Goal: Task Accomplishment & Management: Complete application form

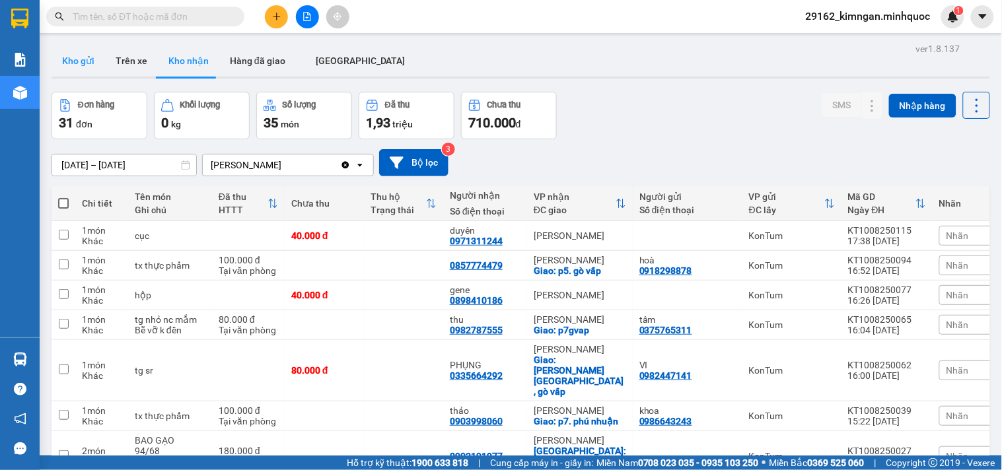
click at [82, 64] on button "Kho gửi" at bounding box center [77, 61] width 53 height 32
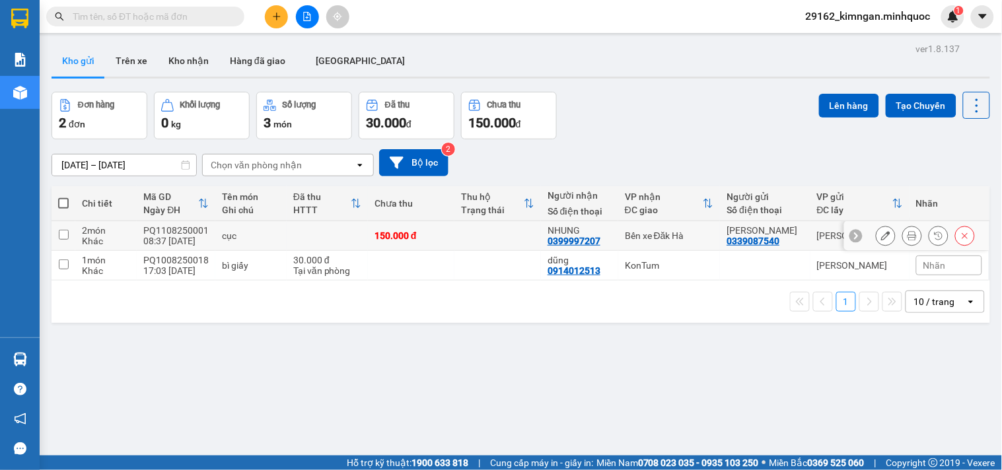
click at [881, 235] on icon at bounding box center [885, 235] width 9 height 9
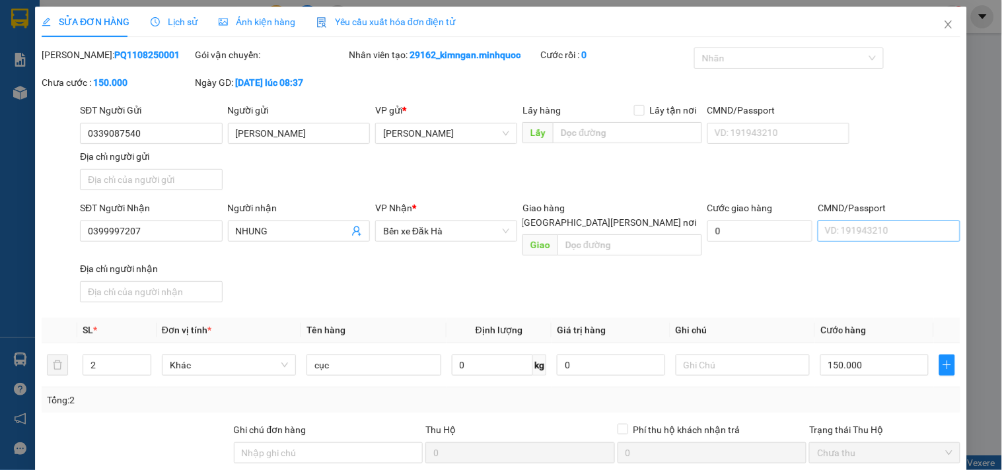
type input "0339087540"
type input "[PERSON_NAME]"
type input "0399997207"
type input "NHUNG"
type input "150.000"
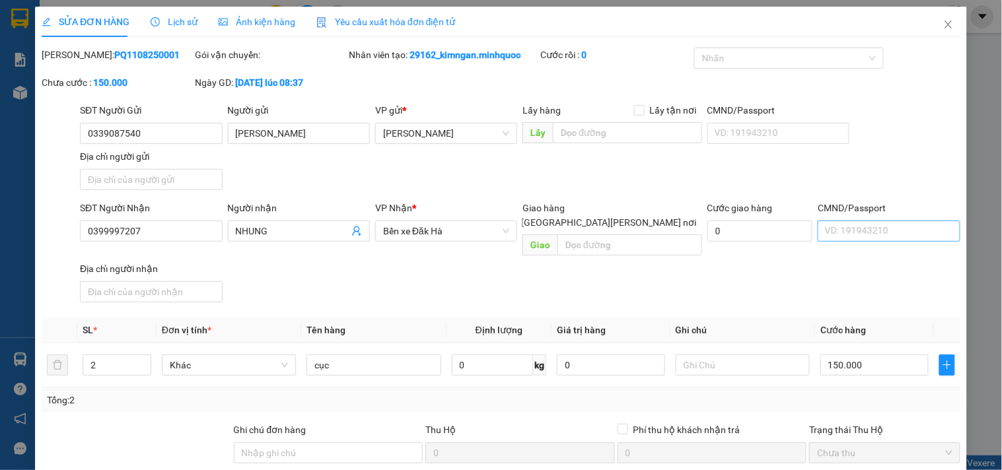
type input "150.000"
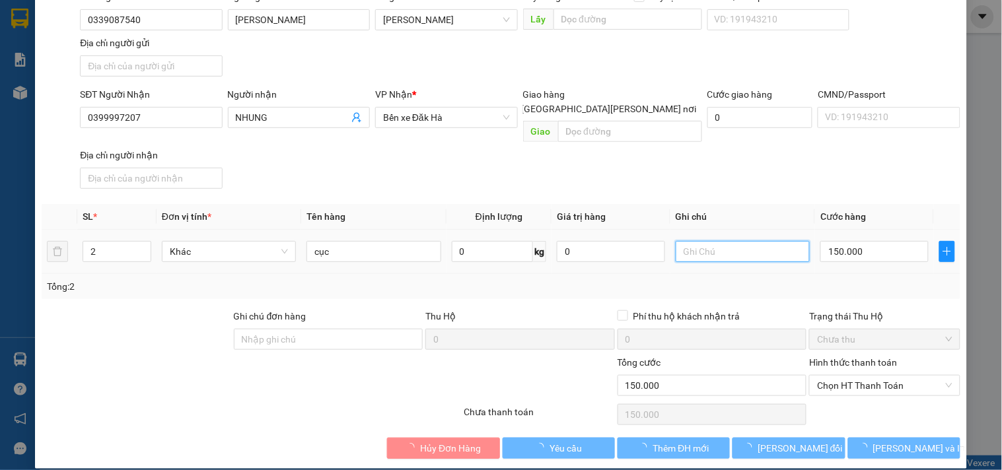
click at [687, 245] on input "text" at bounding box center [742, 251] width 134 height 21
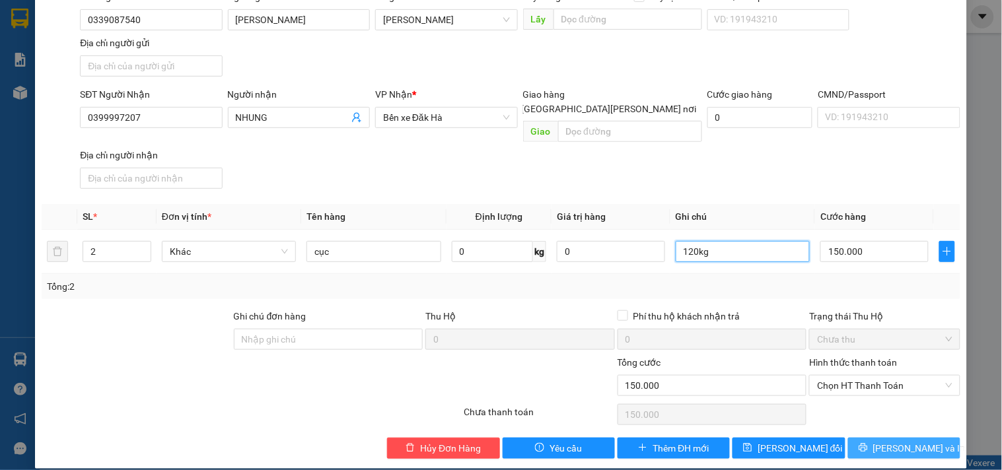
type input "120kg"
click at [868, 443] on icon "printer" at bounding box center [862, 447] width 9 height 9
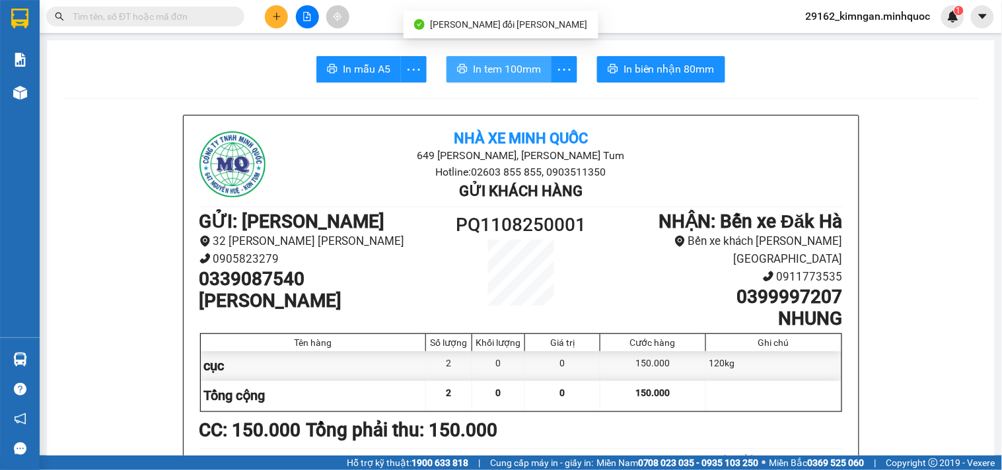
click at [505, 71] on span "In tem 100mm" at bounding box center [507, 69] width 68 height 17
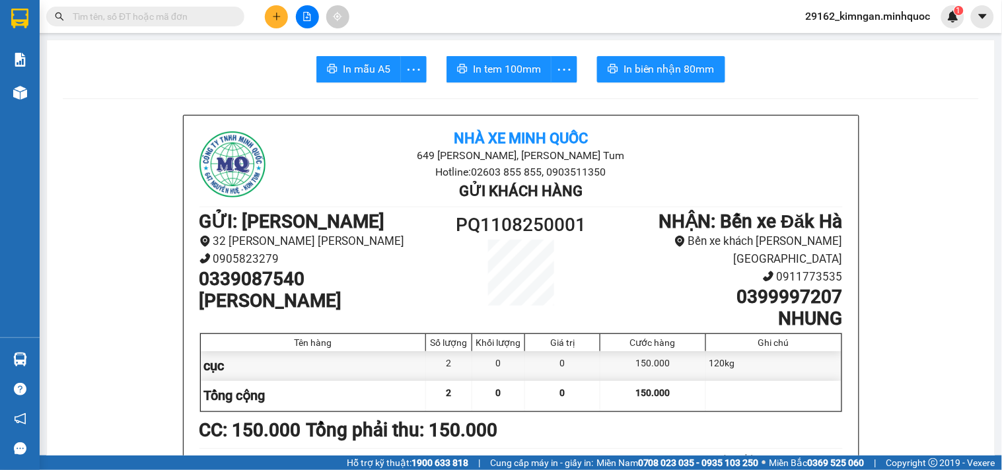
click at [176, 11] on input "text" at bounding box center [151, 16] width 156 height 15
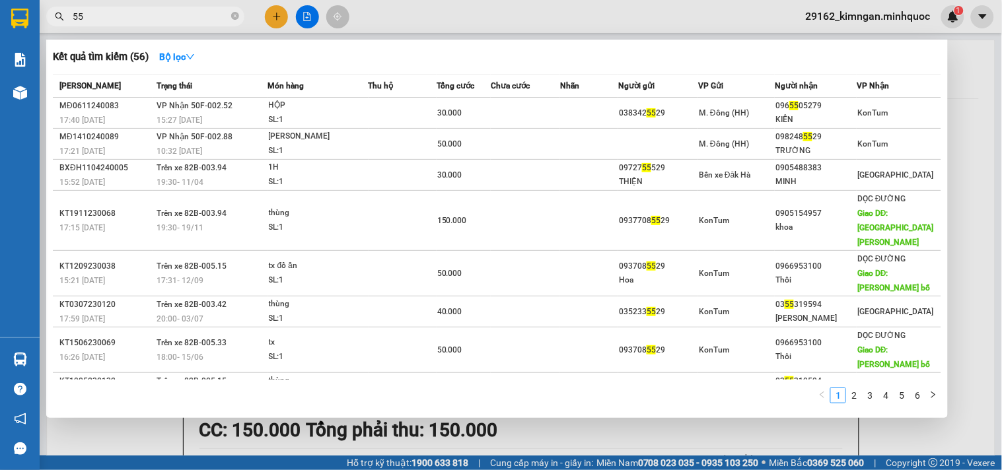
type input "5"
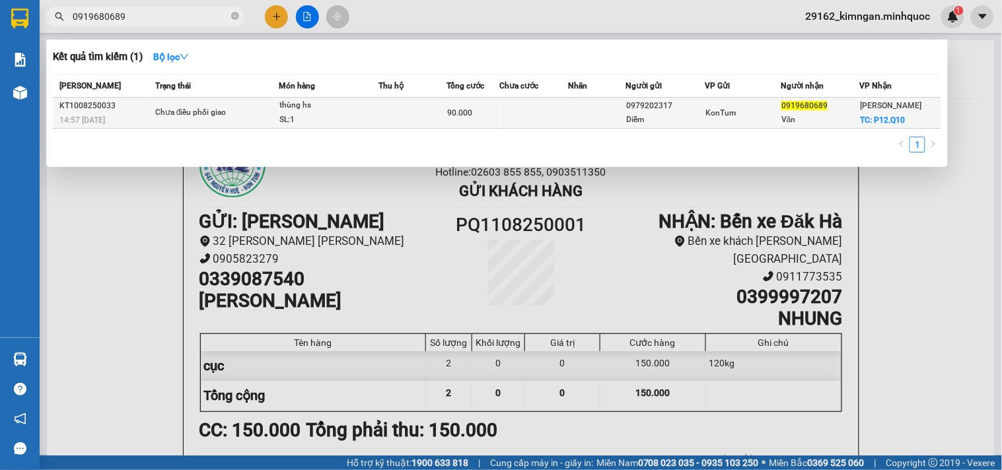
type input "0919680689"
click at [324, 111] on div "thùng hs" at bounding box center [328, 105] width 99 height 15
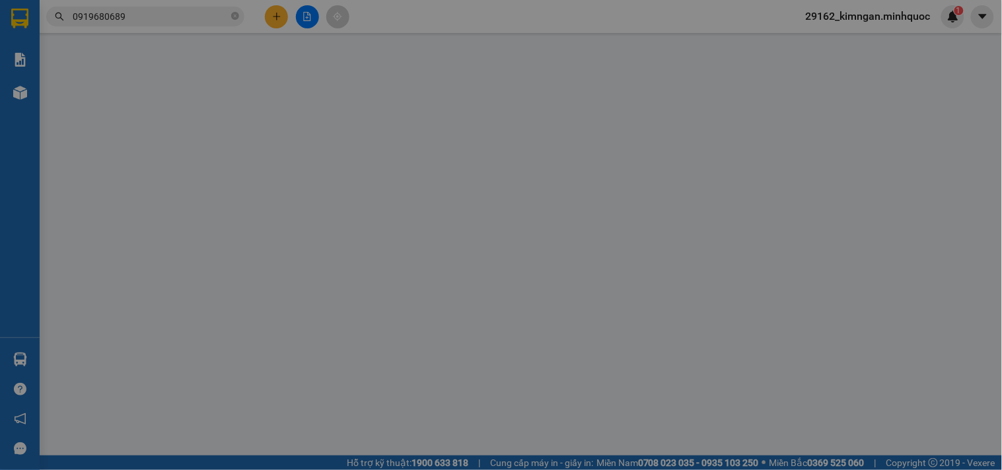
type input "0979202317"
type input "Diễm"
type input "0919680689"
type input "Văn"
checkbox input "true"
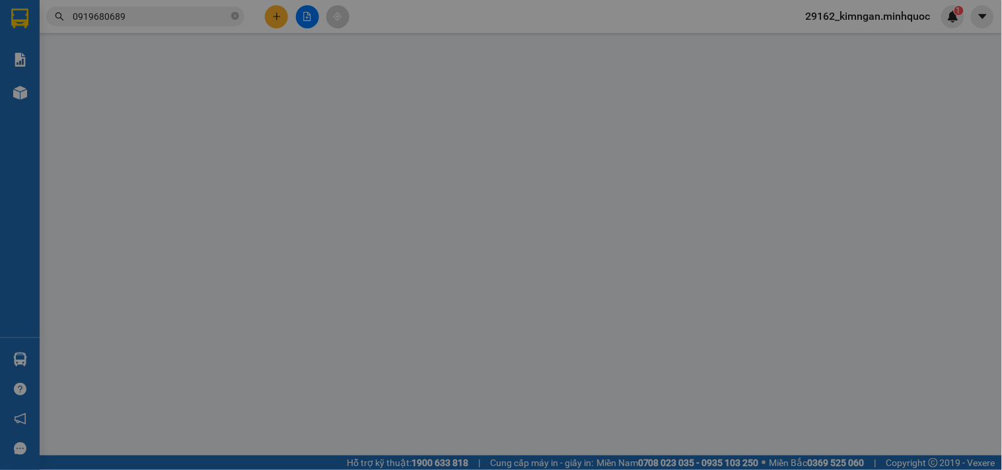
type input "P12.Q10"
type input "90.000"
type input "0"
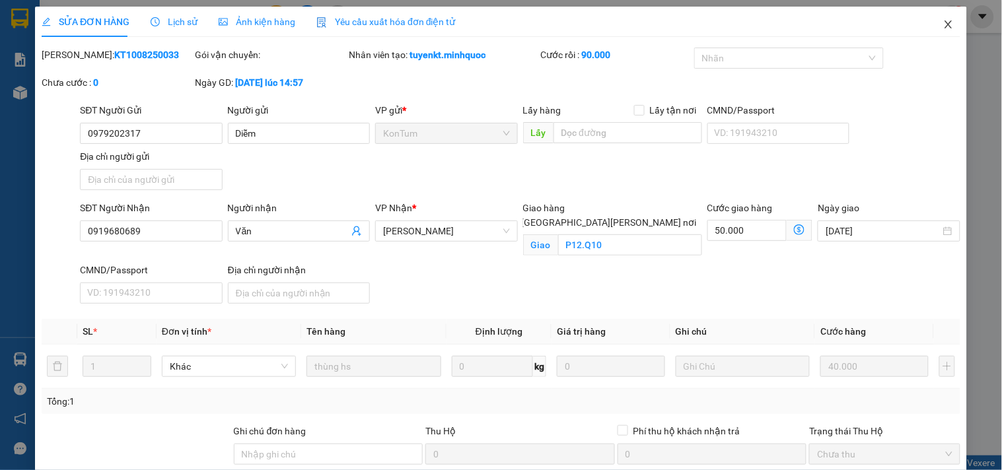
click at [943, 23] on icon "close" at bounding box center [948, 24] width 11 height 11
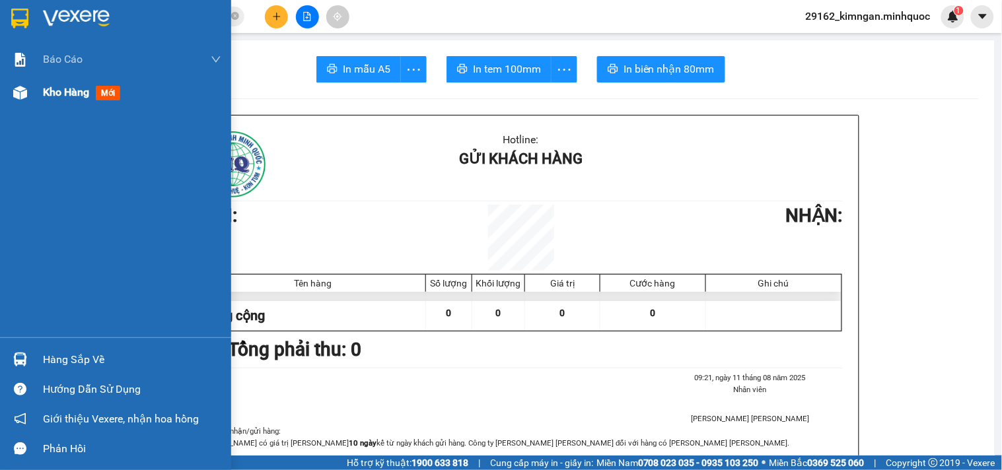
drag, startPoint x: 58, startPoint y: 100, endPoint x: 71, endPoint y: 92, distance: 15.1
click at [62, 100] on div "Kho hàng mới" at bounding box center [84, 92] width 83 height 17
click at [66, 97] on span "Kho hàng" at bounding box center [66, 92] width 46 height 13
click at [68, 95] on span "Kho hàng" at bounding box center [66, 92] width 46 height 13
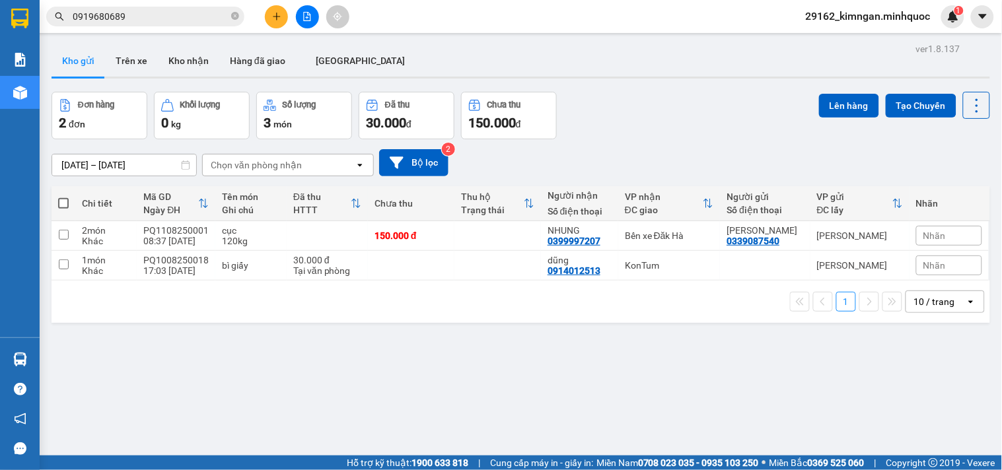
click at [689, 148] on div "[DATE] – [DATE] Press the down arrow key to interact with the calendar and sele…" at bounding box center [520, 162] width 938 height 47
click at [175, 51] on button "Kho nhận" at bounding box center [188, 61] width 61 height 32
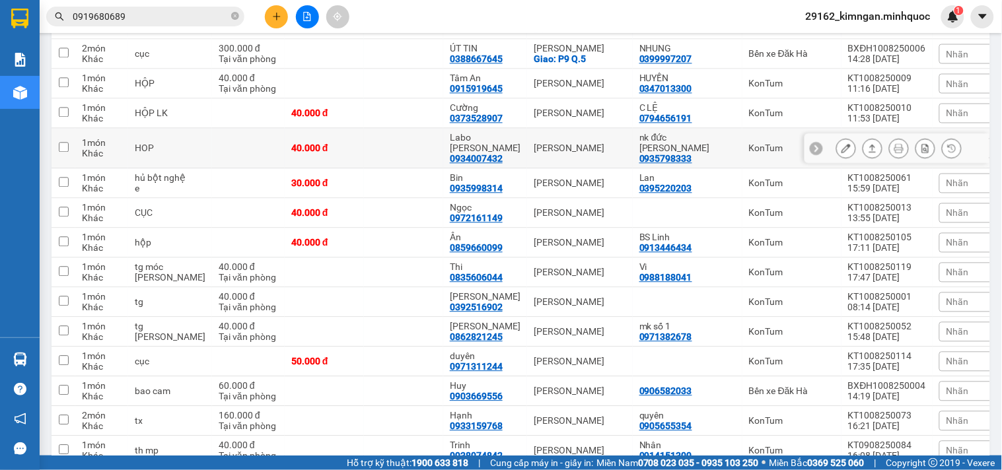
scroll to position [776, 0]
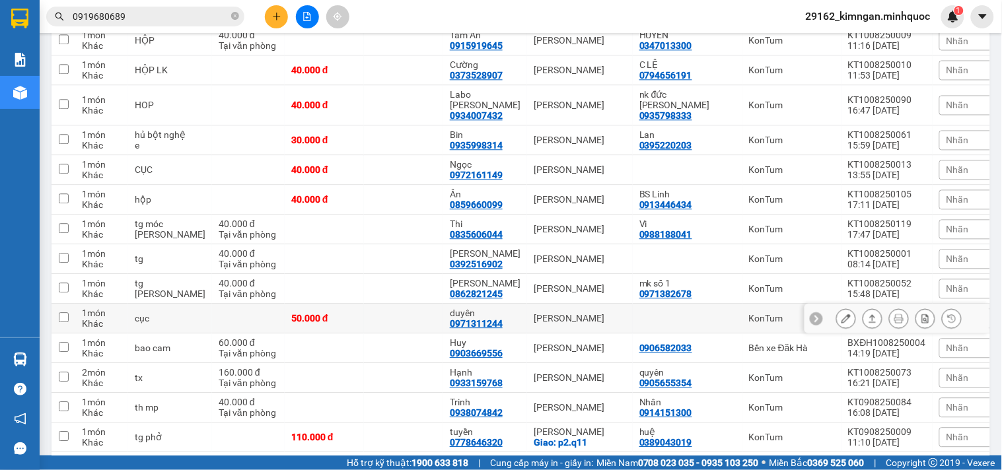
click at [841, 314] on icon at bounding box center [845, 318] width 9 height 9
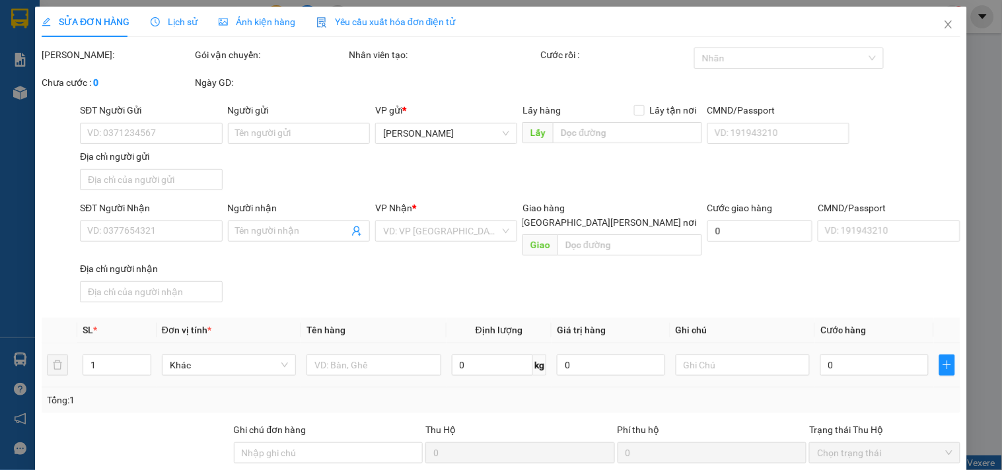
type input "0971311244"
type input "duyên"
type input "50.000"
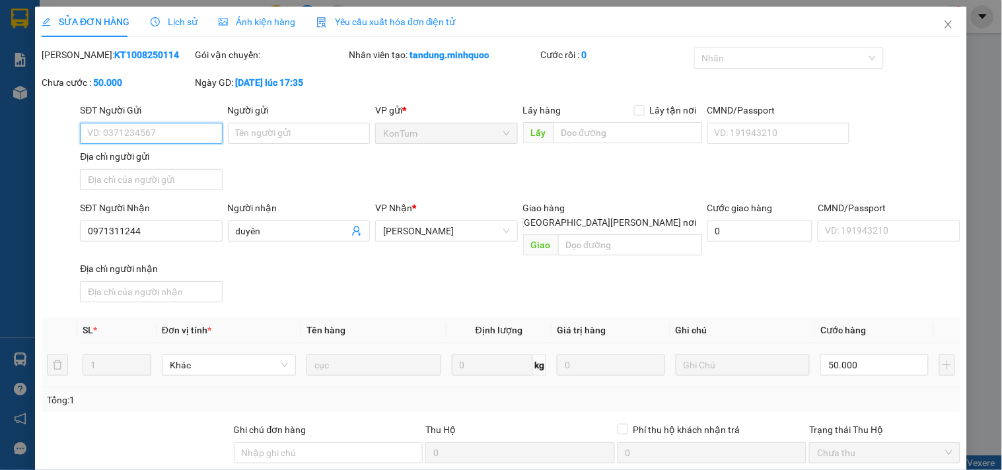
scroll to position [114, 0]
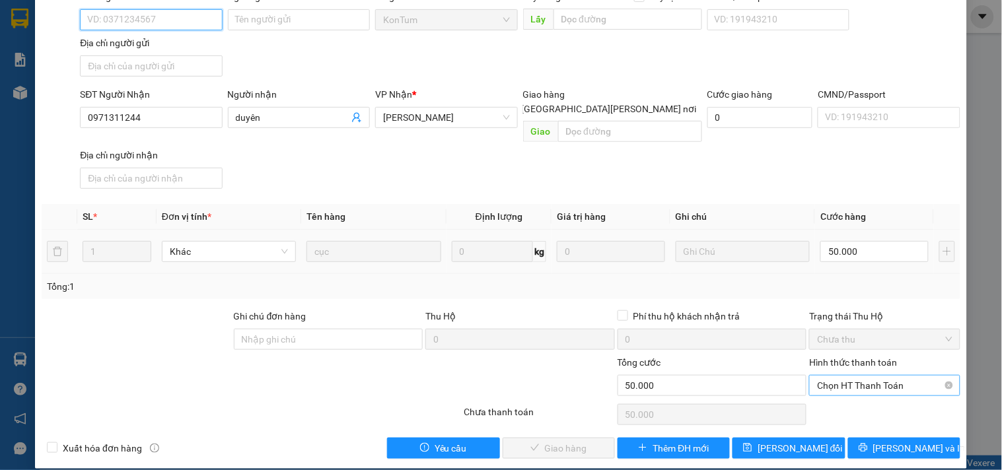
click at [868, 378] on span "Chọn HT Thanh Toán" at bounding box center [884, 386] width 135 height 20
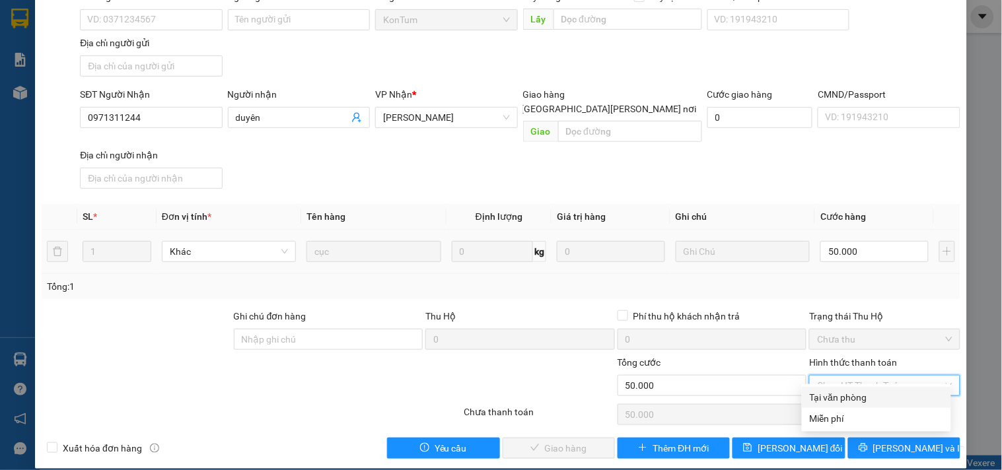
click at [859, 392] on div "Tại văn phòng" at bounding box center [875, 397] width 133 height 15
type input "0"
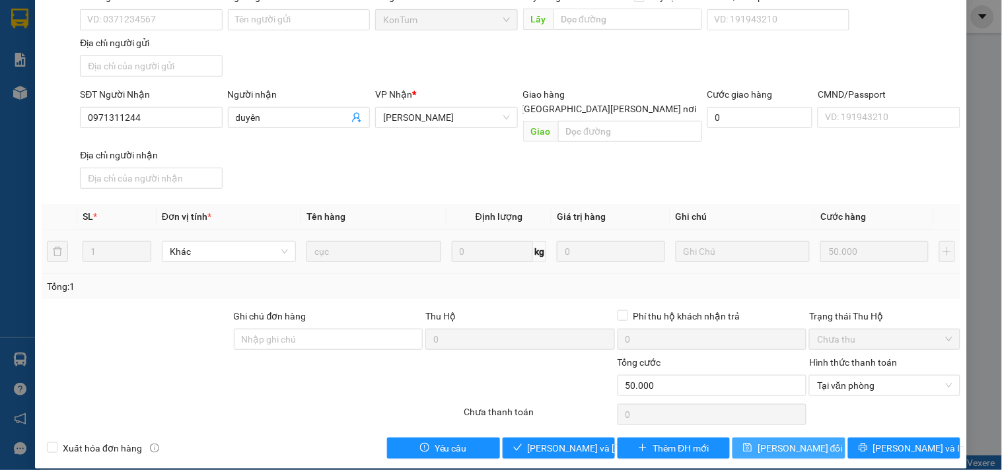
click at [815, 438] on button "[PERSON_NAME] đổi" at bounding box center [788, 448] width 112 height 21
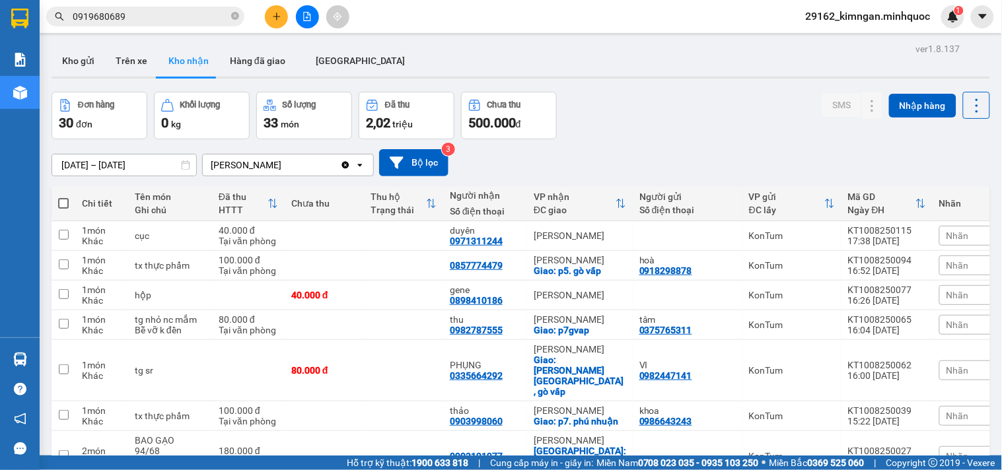
drag, startPoint x: 711, startPoint y: 149, endPoint x: 702, endPoint y: 151, distance: 8.8
click at [710, 149] on div "[DATE] – [DATE] Press the down arrow key to interact with the calendar and sele…" at bounding box center [520, 162] width 938 height 27
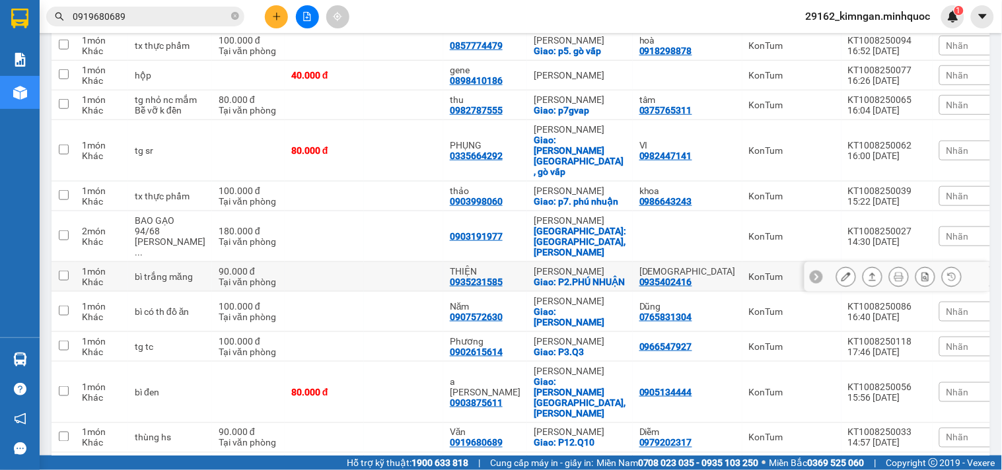
scroll to position [293, 0]
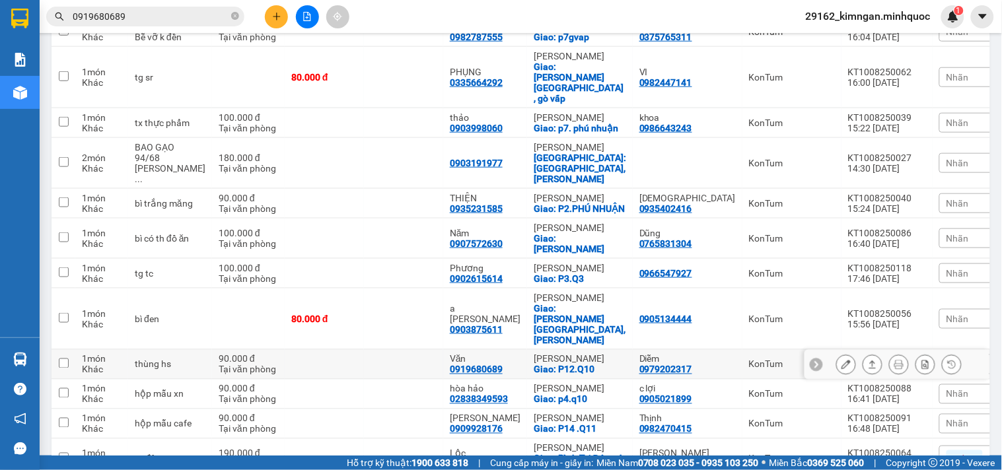
click at [841, 360] on icon at bounding box center [845, 364] width 9 height 9
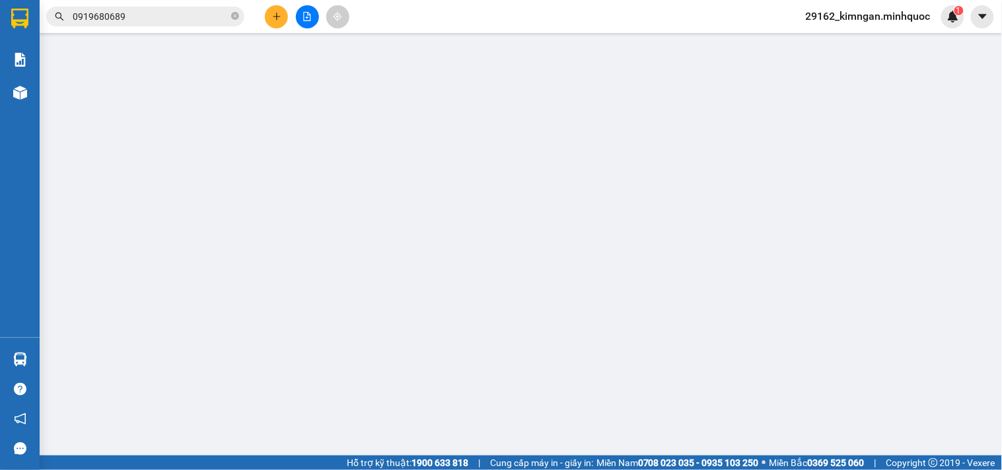
type input "0979202317"
type input "Diễm"
type input "0919680689"
type input "Văn"
checkbox input "true"
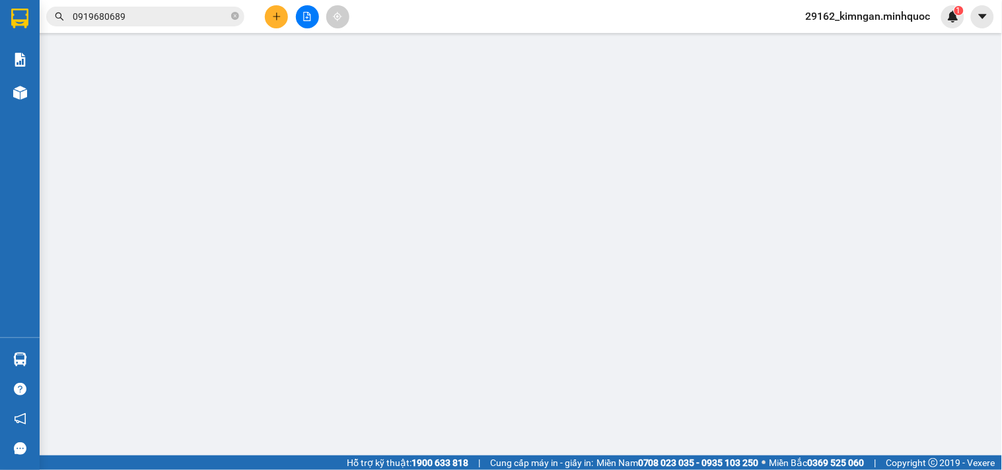
type input "P12.Q10"
type input "90.000"
type input "0"
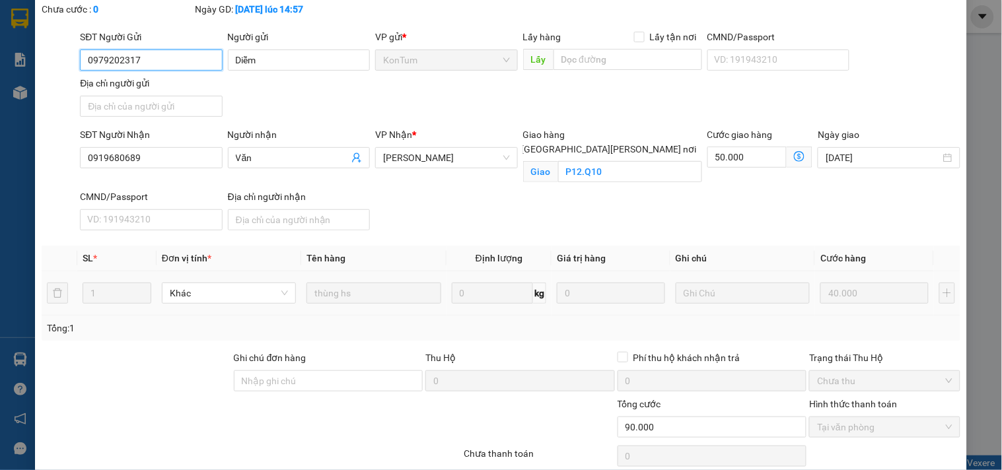
scroll to position [129, 0]
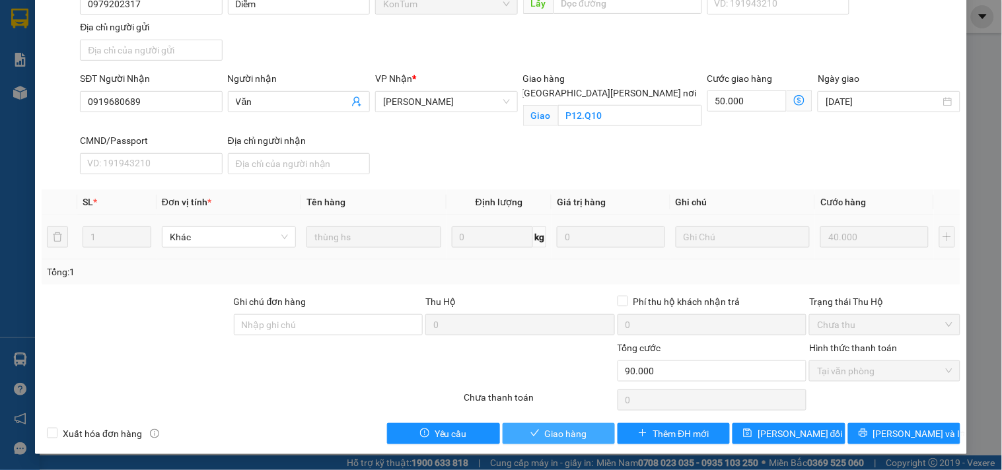
click at [584, 434] on button "Giao hàng" at bounding box center [558, 433] width 112 height 21
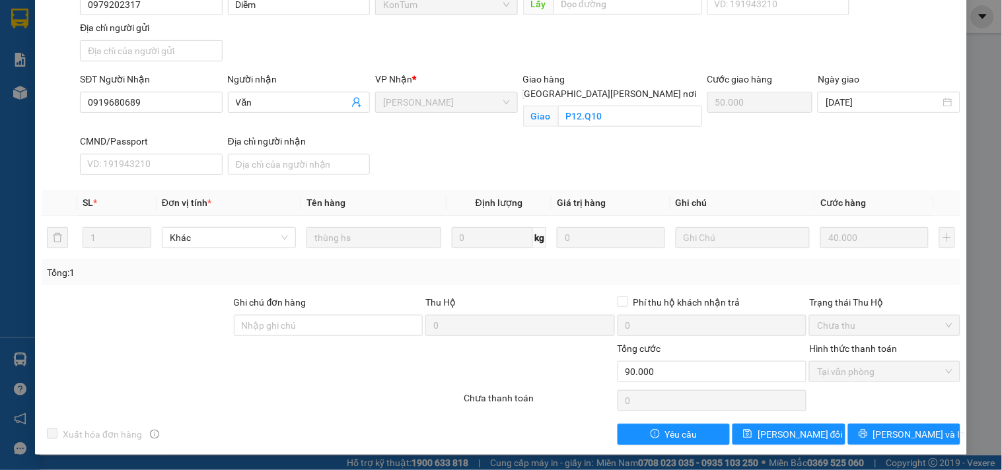
scroll to position [0, 0]
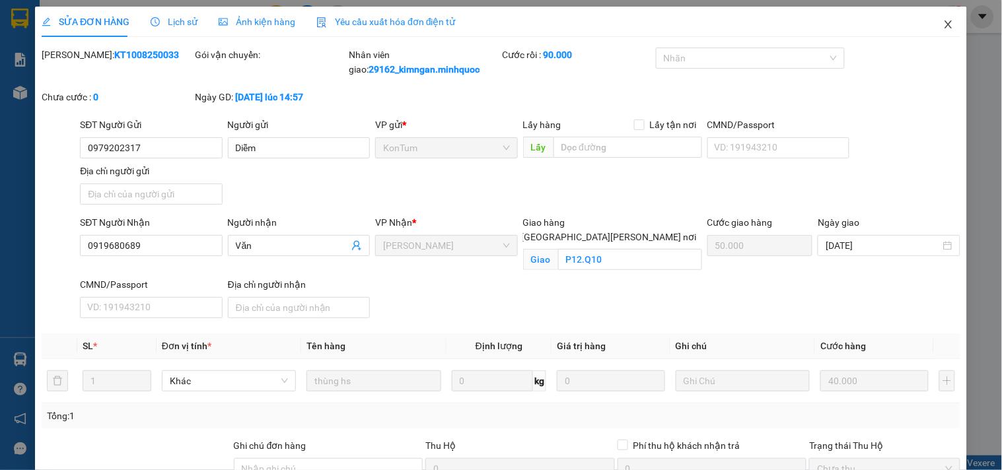
click at [943, 28] on icon "close" at bounding box center [948, 24] width 11 height 11
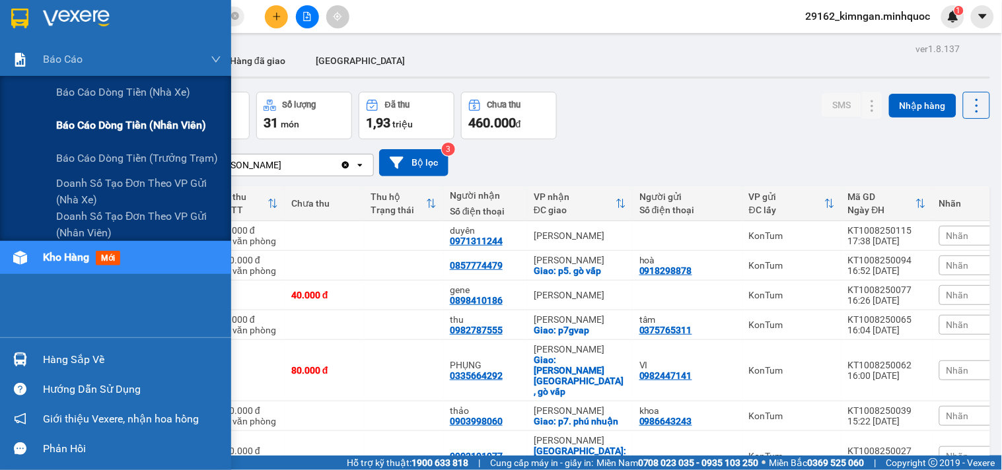
click at [55, 127] on div "Báo cáo dòng tiền (nhân viên)" at bounding box center [115, 125] width 231 height 33
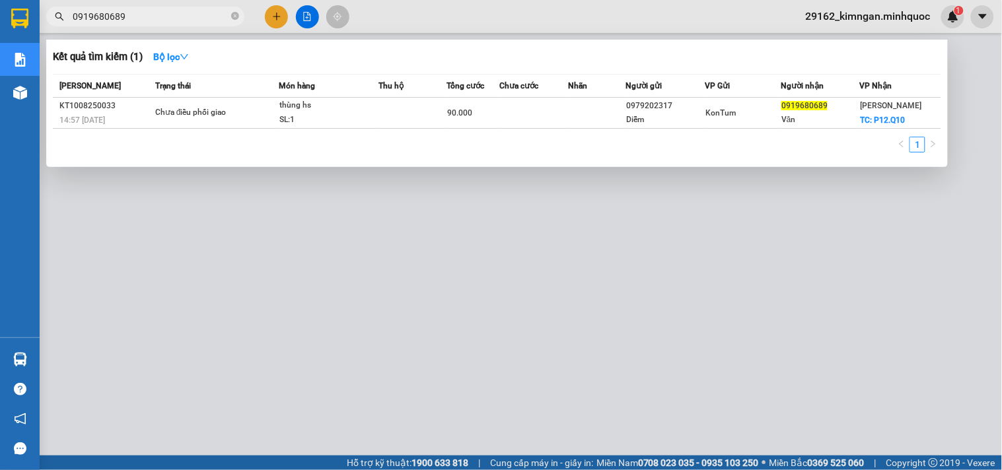
click at [195, 13] on input "0919680689" at bounding box center [151, 16] width 156 height 15
type input "0"
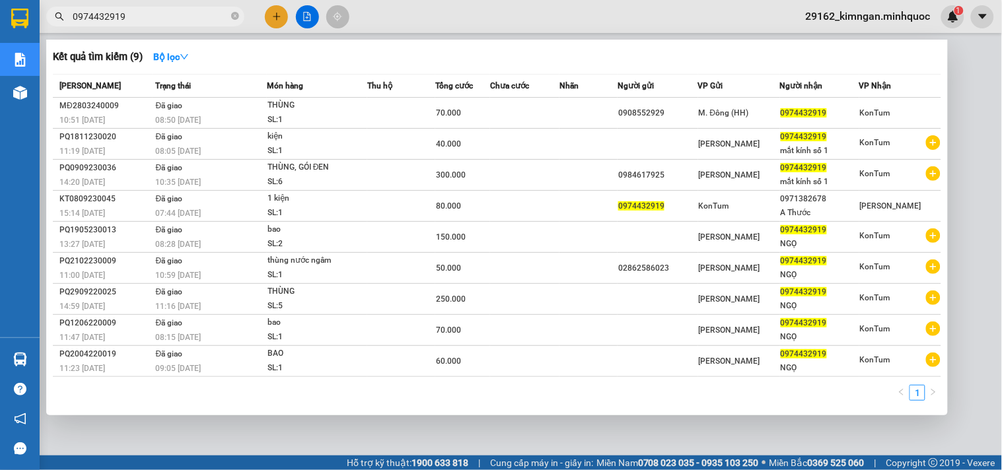
click at [611, 434] on div at bounding box center [501, 235] width 1002 height 470
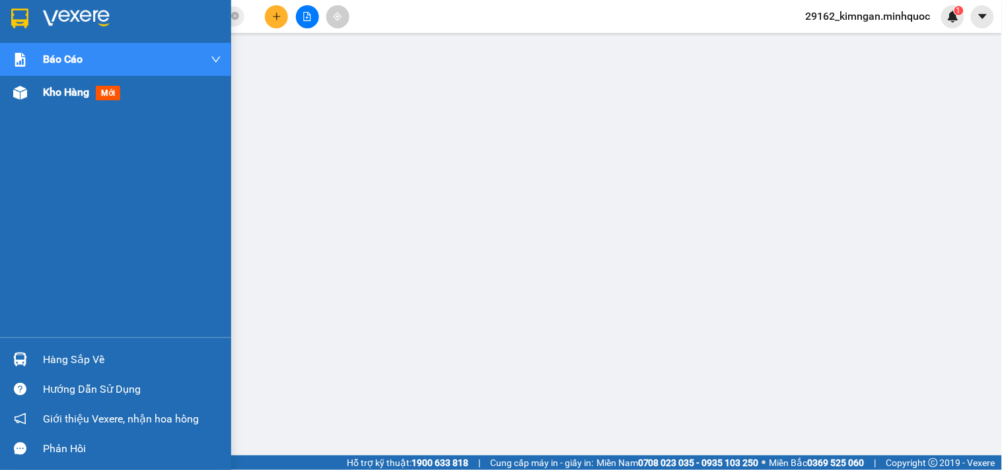
click at [44, 94] on span "Kho hàng" at bounding box center [66, 92] width 46 height 13
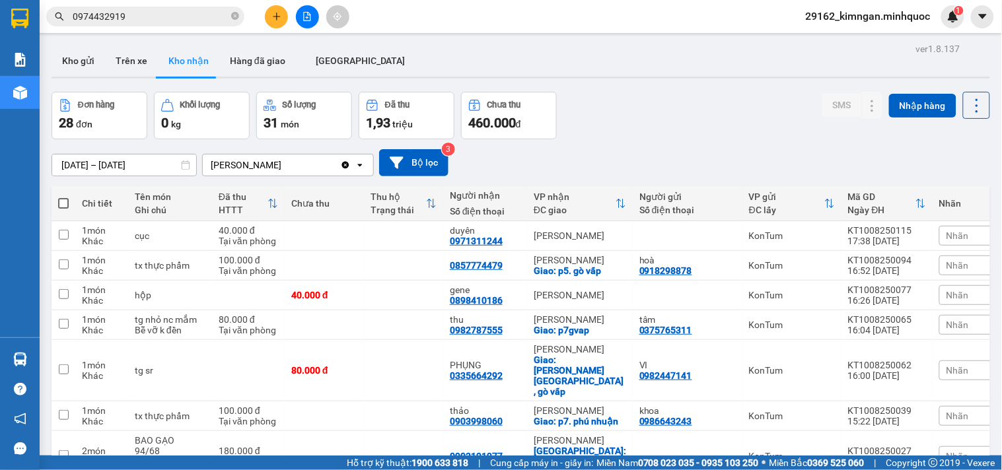
click at [168, 5] on div "Kết quả [PERSON_NAME] ( 9 ) Bộ lọc Mã ĐH Trạng thái Món hàng Thu hộ Tổng [PERSO…" at bounding box center [128, 16] width 257 height 23
click at [168, 9] on input "0974432919" at bounding box center [151, 16] width 156 height 15
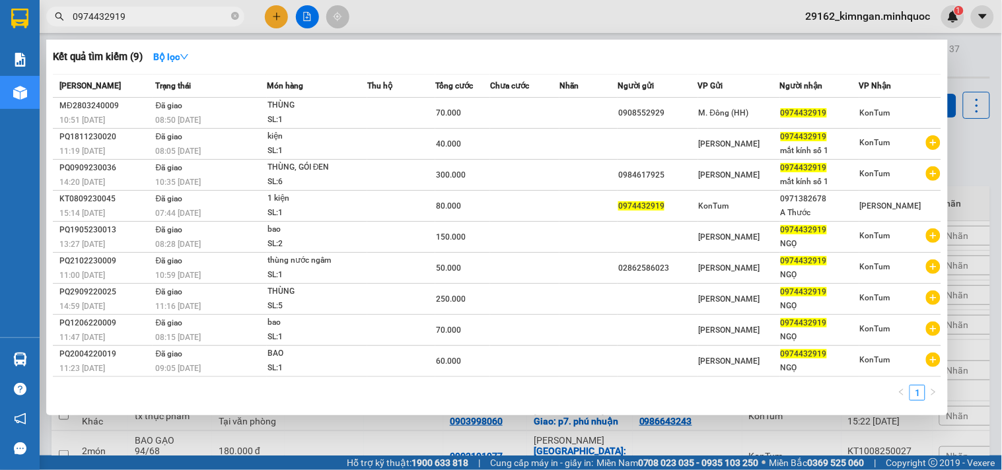
click at [168, 9] on input "0974432919" at bounding box center [151, 16] width 156 height 15
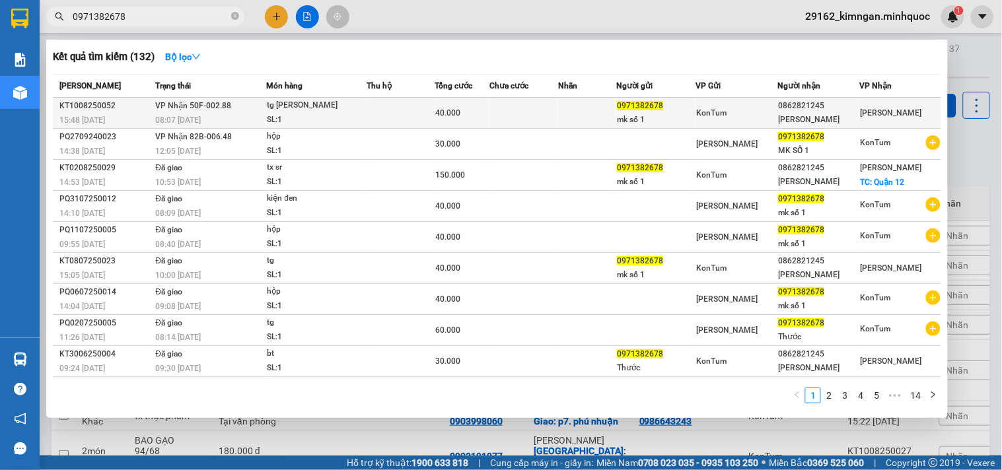
type input "0971382678"
click at [385, 114] on td at bounding box center [400, 113] width 68 height 31
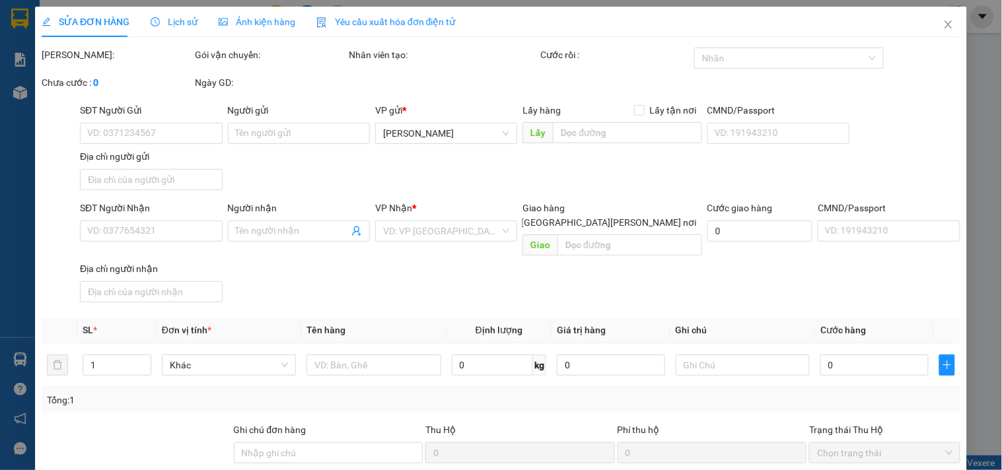
type input "0971382678"
type input "mk số 1"
type input "0862821245"
type input "[PERSON_NAME]"
type input "40.000"
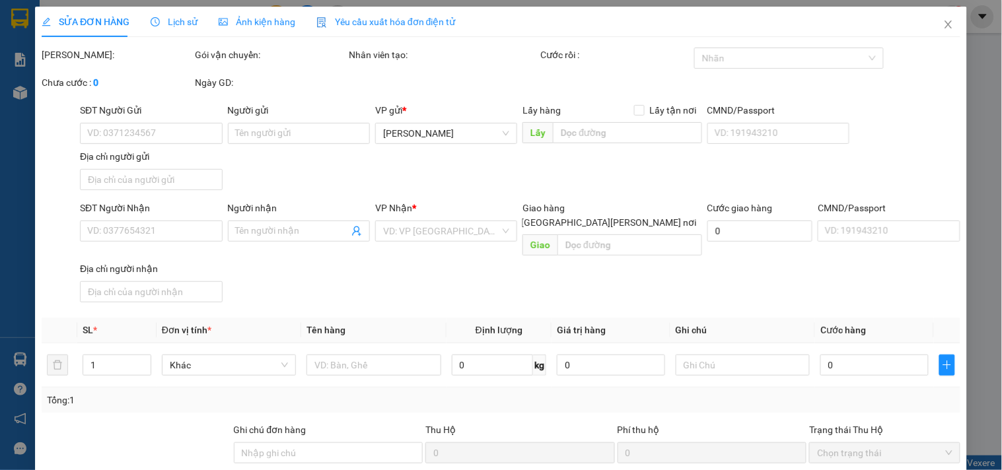
type input "0"
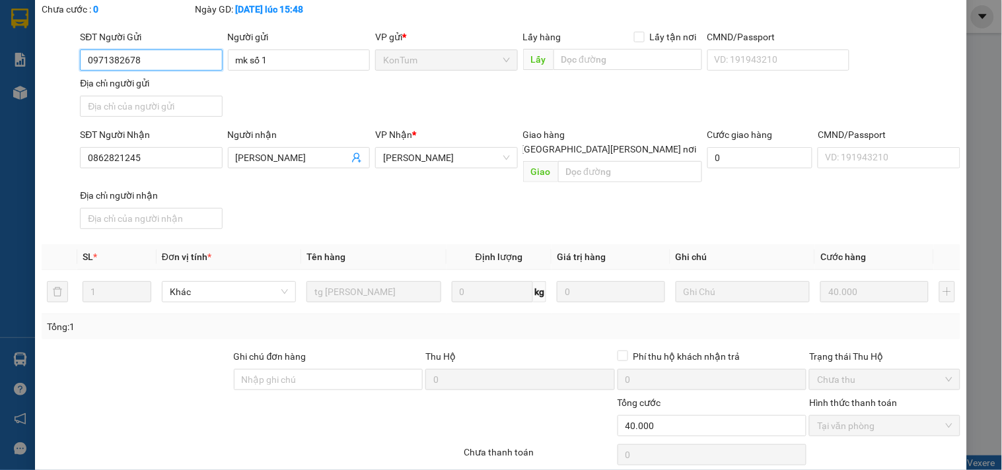
scroll to position [114, 0]
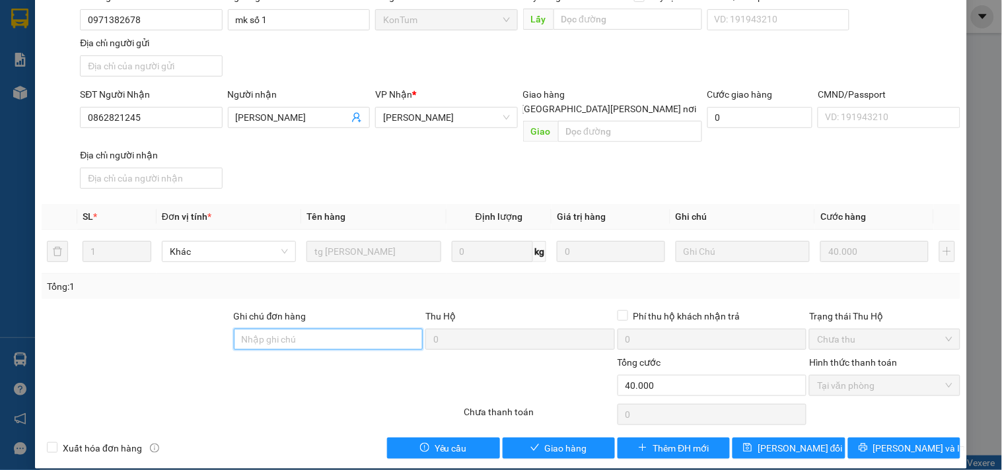
click at [390, 331] on input "Ghi chú đơn hàng" at bounding box center [328, 339] width 189 height 21
type input "yến 0343125122"
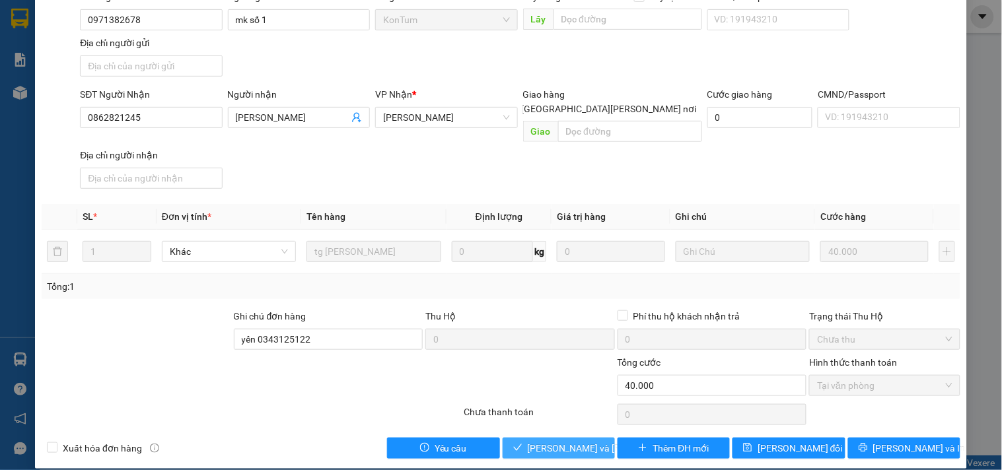
click at [540, 441] on span "[PERSON_NAME] và [PERSON_NAME] hàng" at bounding box center [617, 448] width 178 height 15
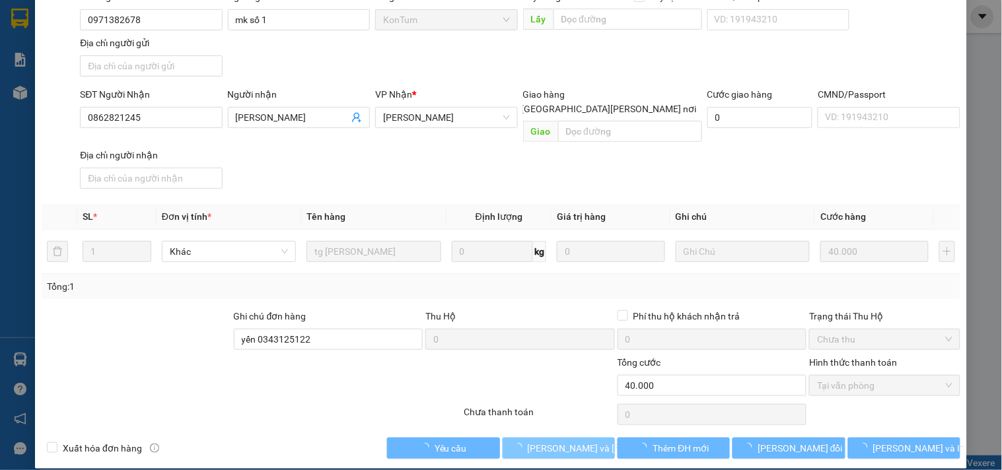
scroll to position [0, 0]
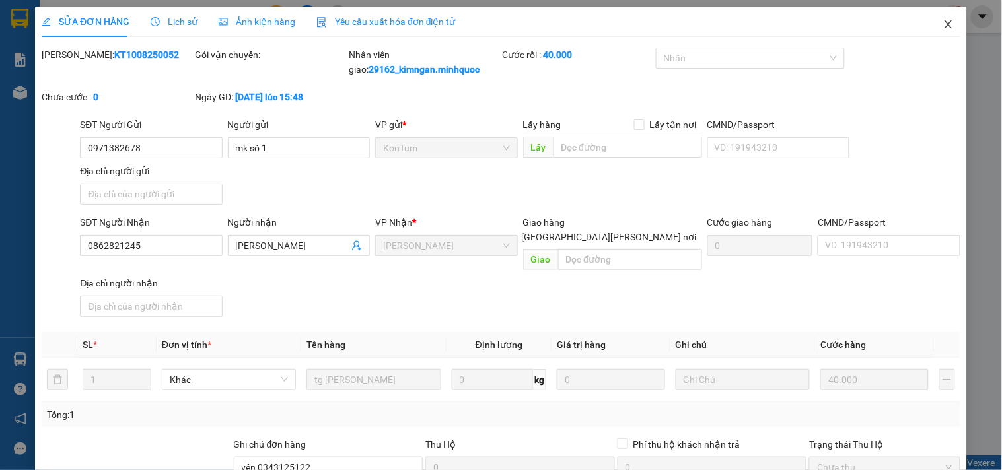
click at [941, 17] on span "Close" at bounding box center [948, 25] width 37 height 37
click at [940, 18] on span "29162_kimngan.minhquoc" at bounding box center [868, 16] width 146 height 17
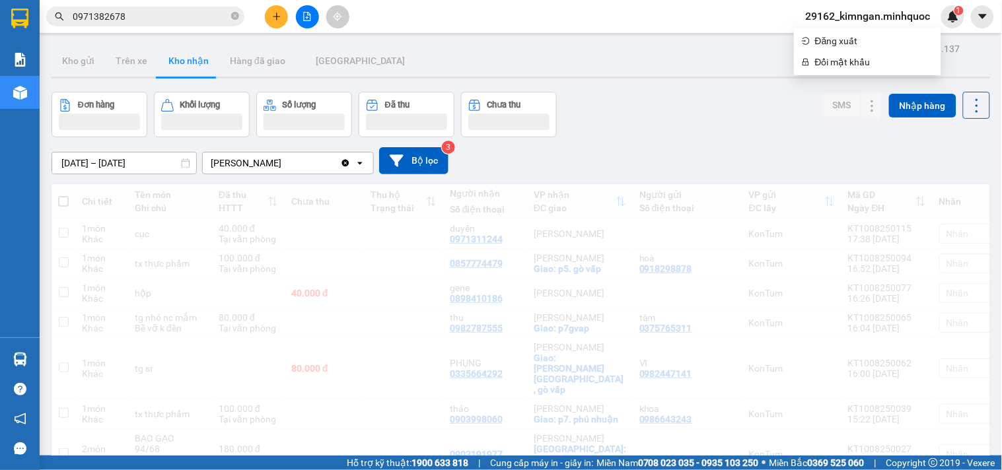
click at [193, 14] on input "0971382678" at bounding box center [151, 16] width 156 height 15
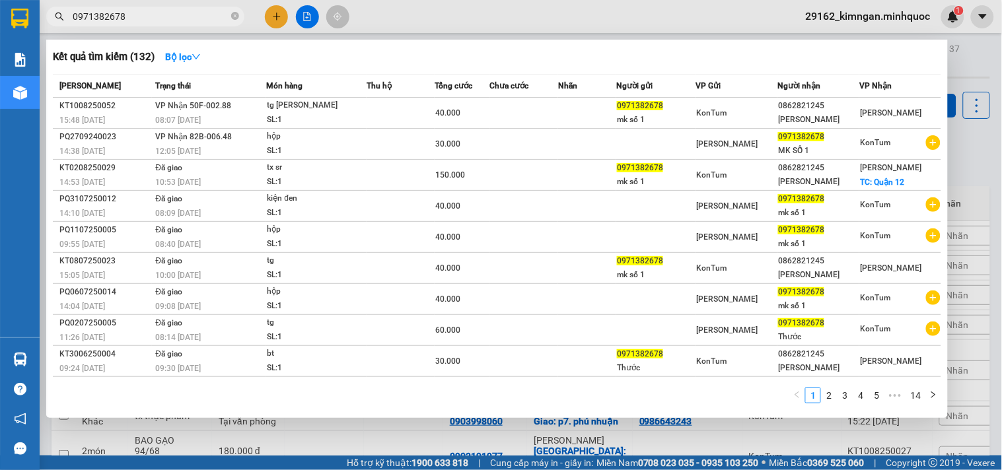
click at [193, 14] on input "0971382678" at bounding box center [151, 16] width 156 height 15
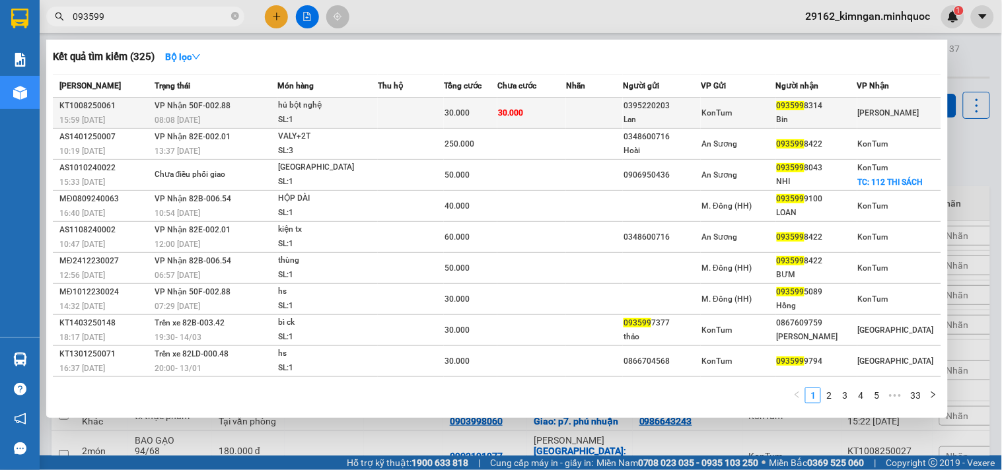
type input "093599"
click at [360, 102] on div "hủ bột nghệ" at bounding box center [327, 105] width 99 height 15
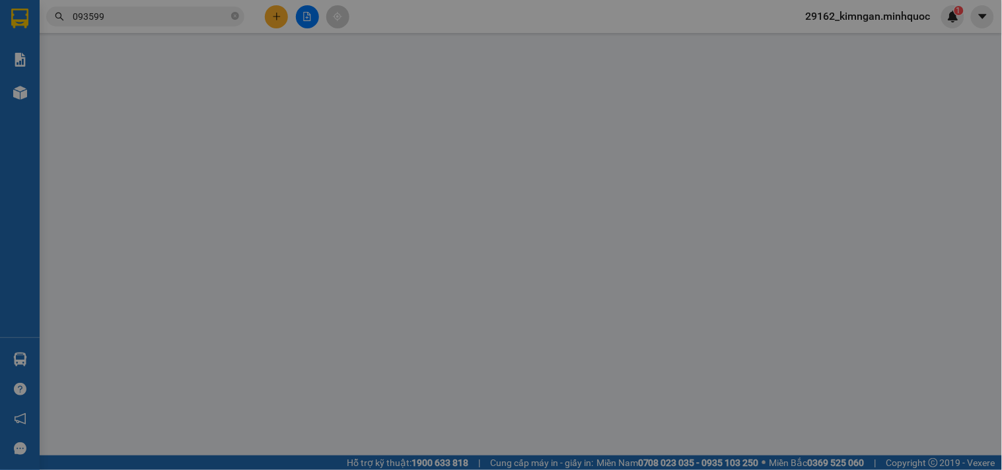
type input "0395220203"
type input "Lan"
type input "0935998314"
type input "Bin"
type input "30.000"
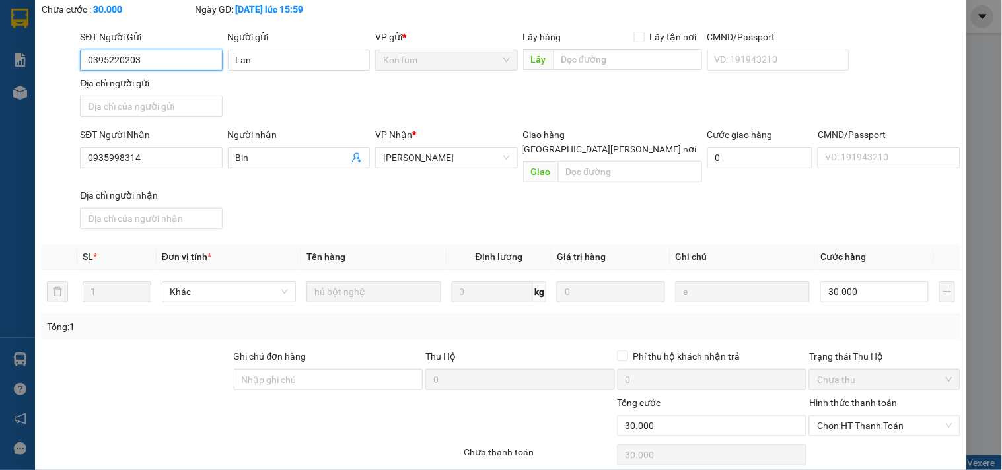
scroll to position [114, 0]
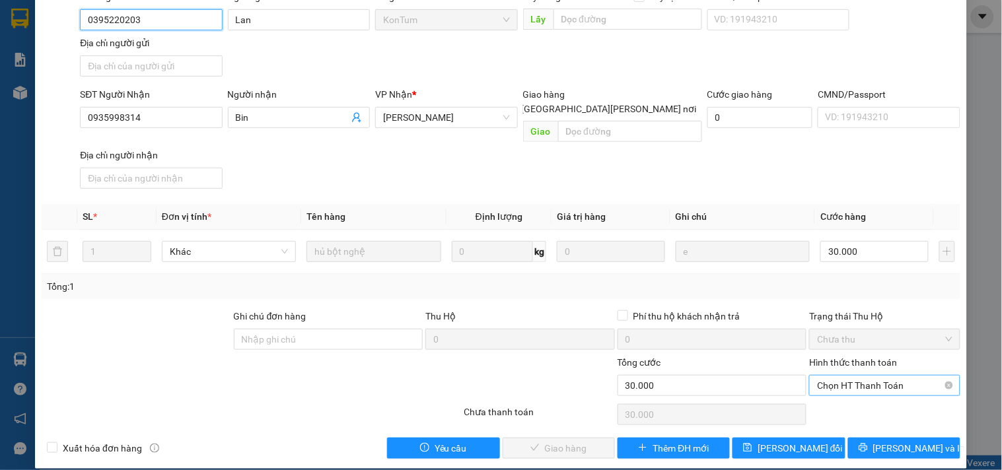
click at [907, 376] on span "Chọn HT Thanh Toán" at bounding box center [884, 386] width 135 height 20
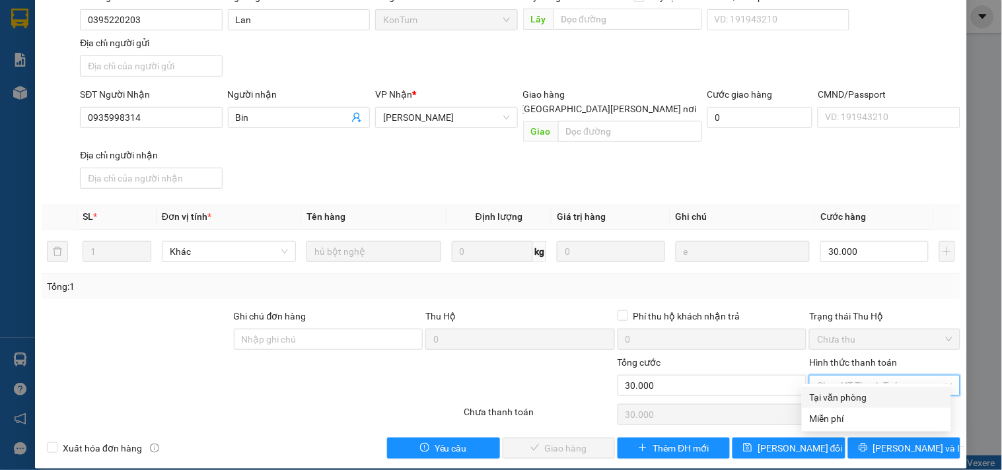
click at [908, 355] on div "Hình thức thanh toán" at bounding box center [884, 365] width 151 height 20
click at [887, 376] on span "Chọn HT Thanh Toán" at bounding box center [884, 386] width 135 height 20
click at [868, 395] on div "Tại văn phòng" at bounding box center [875, 397] width 133 height 15
type input "0"
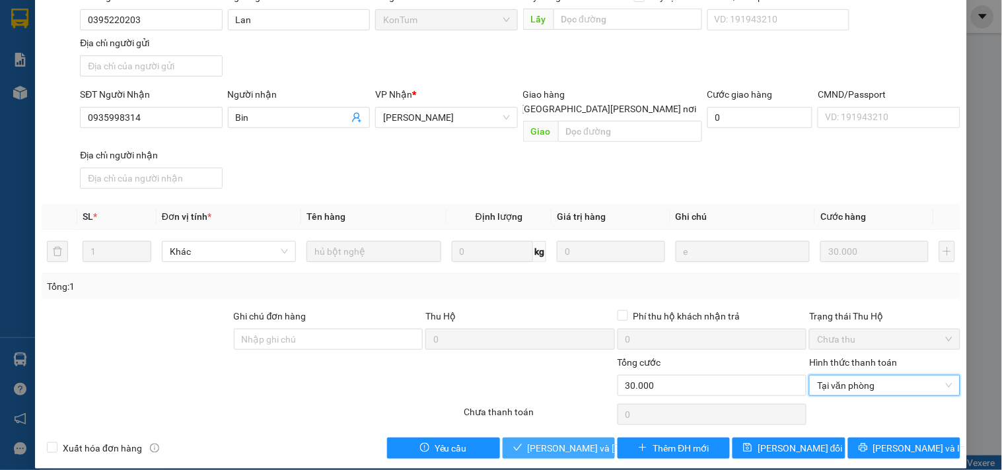
click at [590, 441] on span "[PERSON_NAME] và [PERSON_NAME] hàng" at bounding box center [617, 448] width 178 height 15
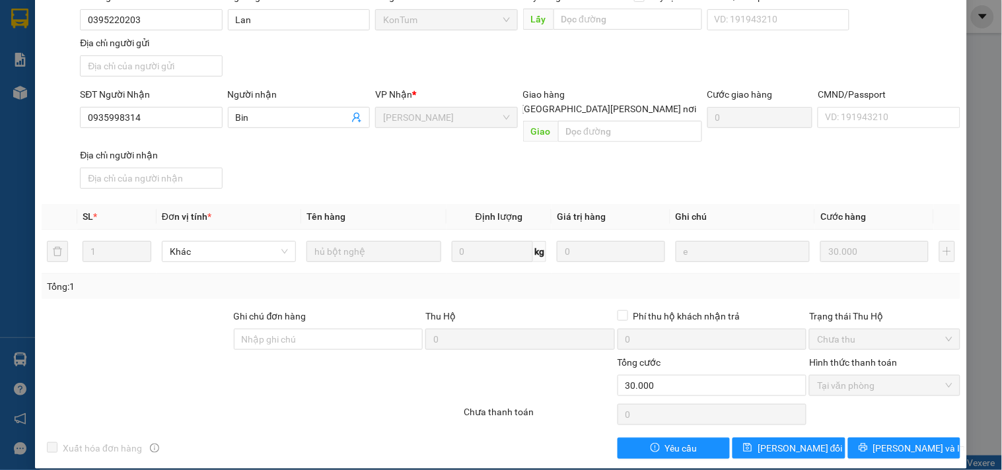
scroll to position [0, 0]
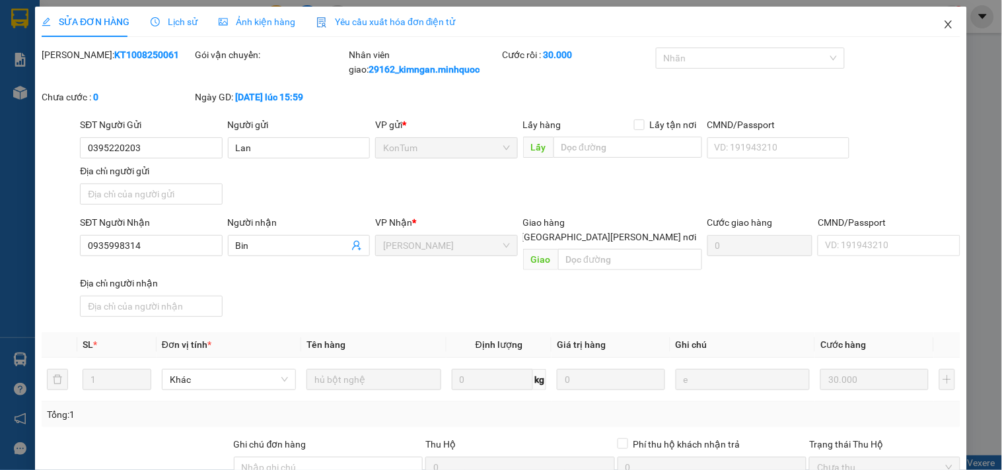
click at [943, 26] on icon "close" at bounding box center [948, 24] width 11 height 11
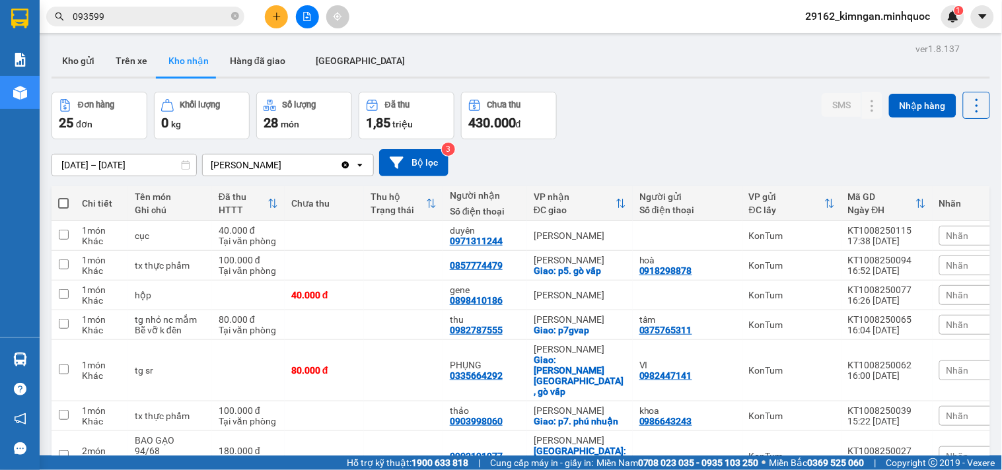
click at [550, 191] on div "VP nhận" at bounding box center [574, 196] width 82 height 11
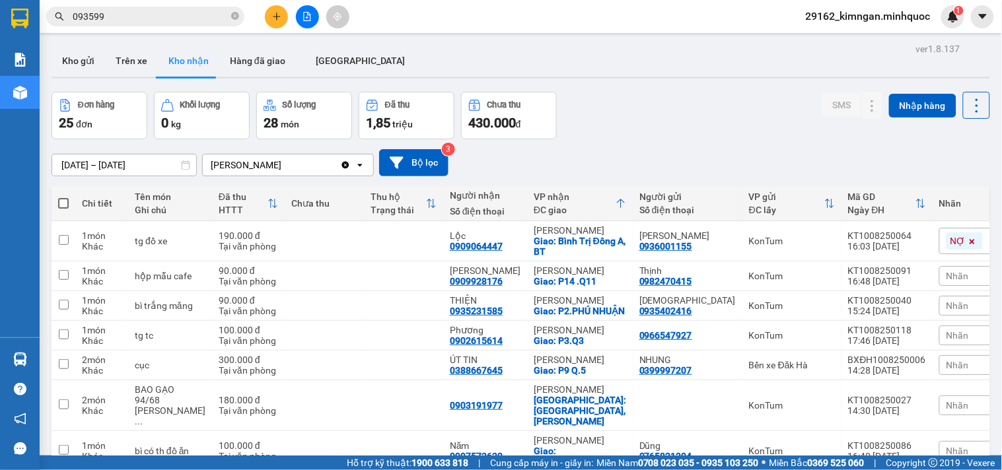
scroll to position [293, 0]
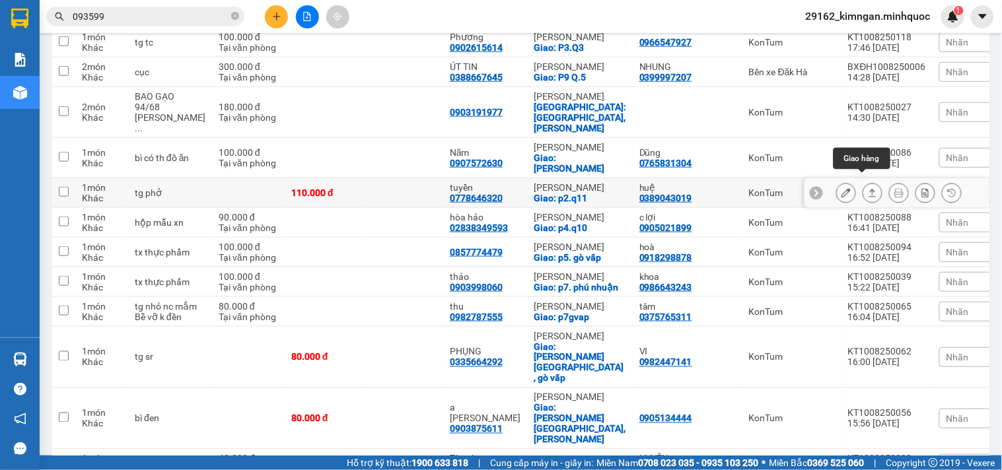
click at [868, 188] on icon at bounding box center [872, 192] width 9 height 9
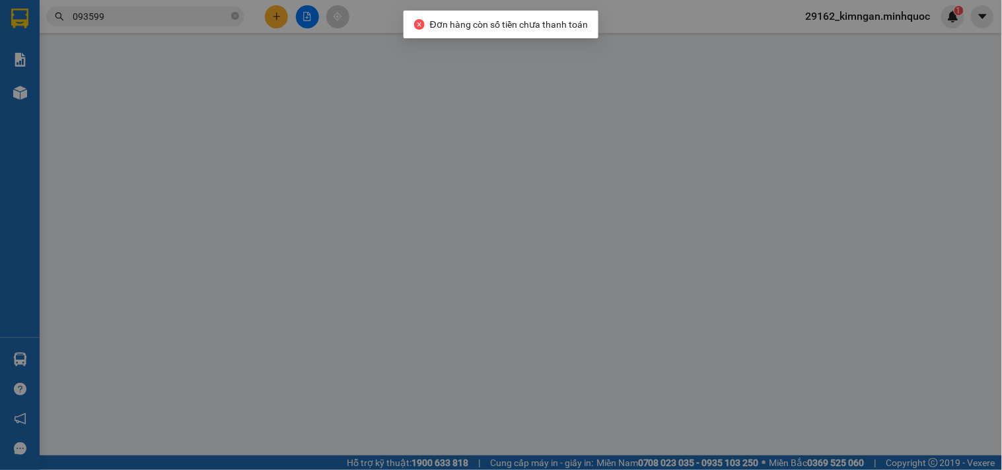
type input "0389043019"
type input "huệ"
type input "0778646320"
type input "tuyền"
checkbox input "true"
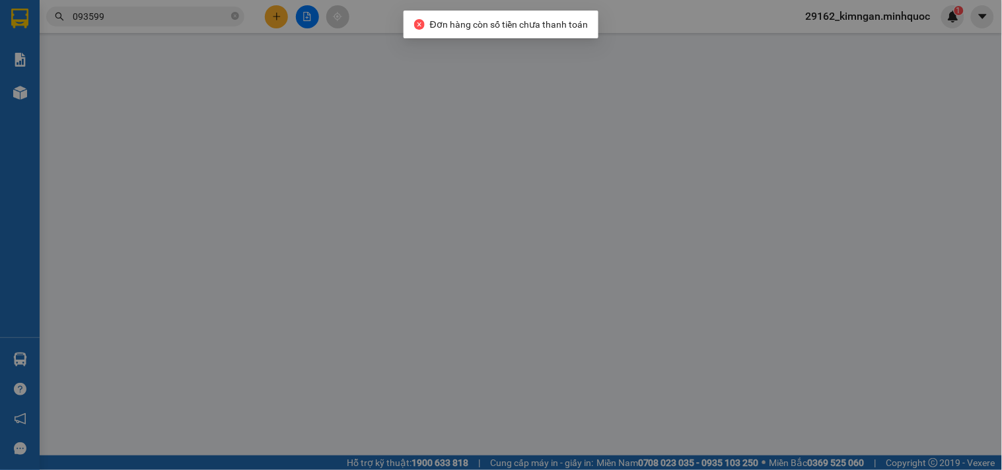
type input "p2.q11"
type input "110.000"
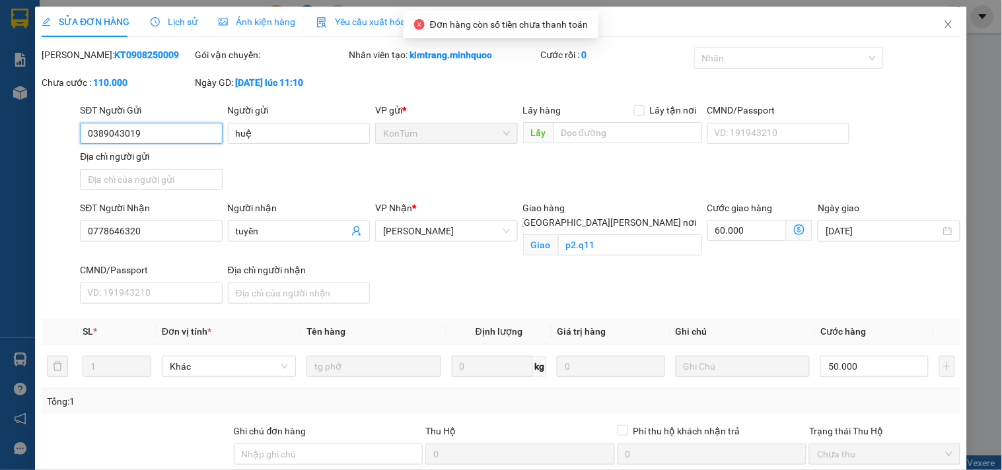
scroll to position [129, 0]
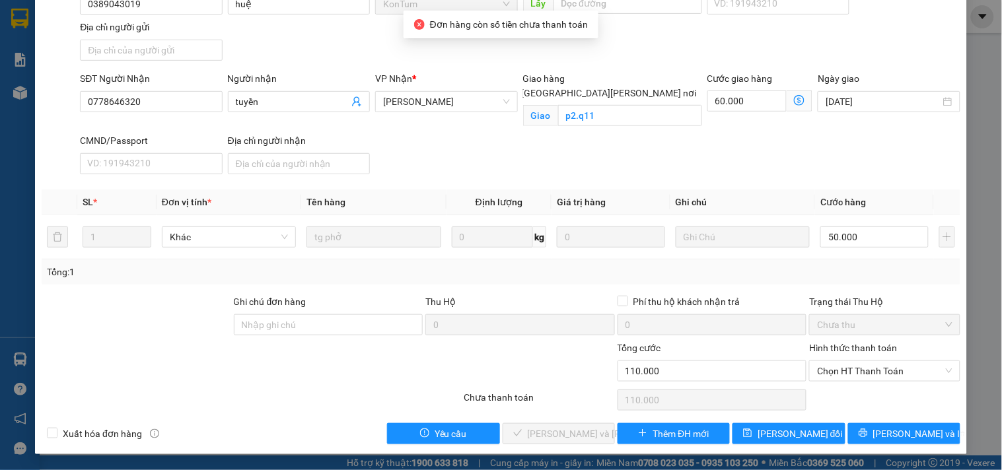
click at [862, 355] on div "Hình thức thanh toán" at bounding box center [884, 351] width 151 height 20
click at [862, 364] on span "Chọn HT Thanh Toán" at bounding box center [884, 371] width 135 height 20
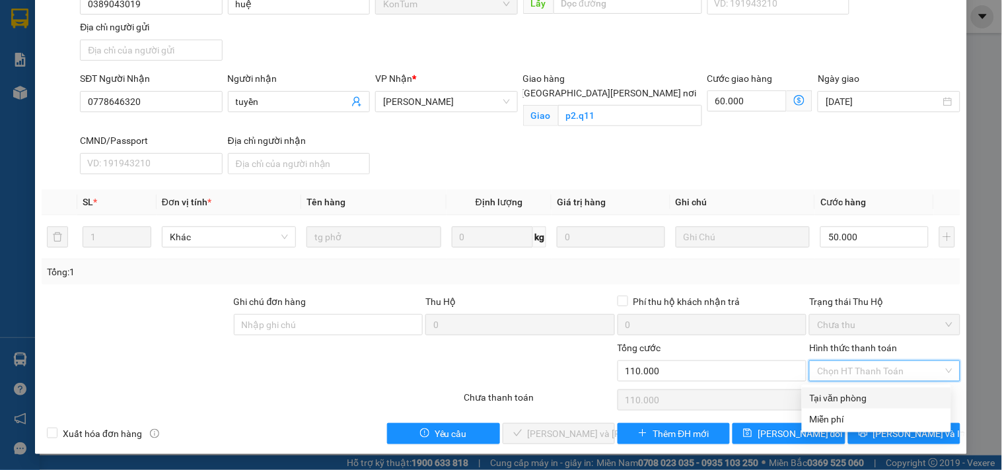
click at [852, 388] on div "Tại văn phòng" at bounding box center [876, 398] width 149 height 21
type input "0"
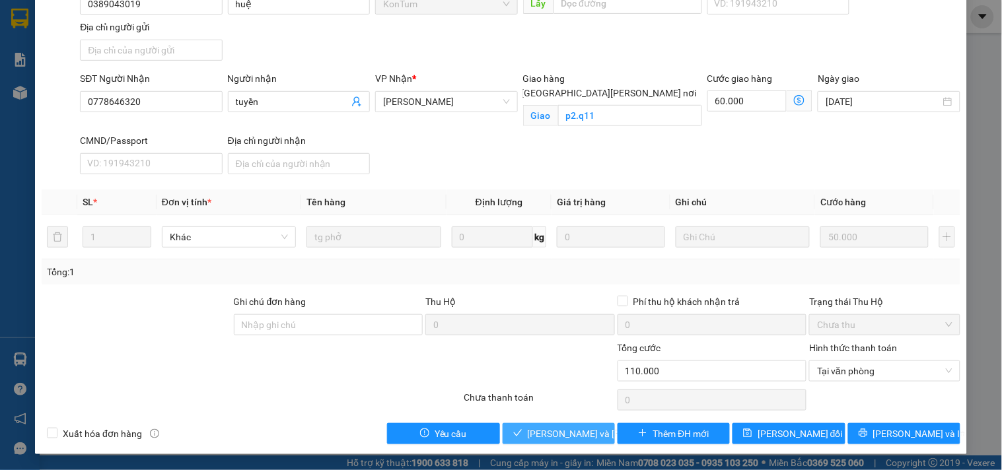
click at [549, 434] on span "[PERSON_NAME] và [PERSON_NAME] hàng" at bounding box center [617, 434] width 178 height 15
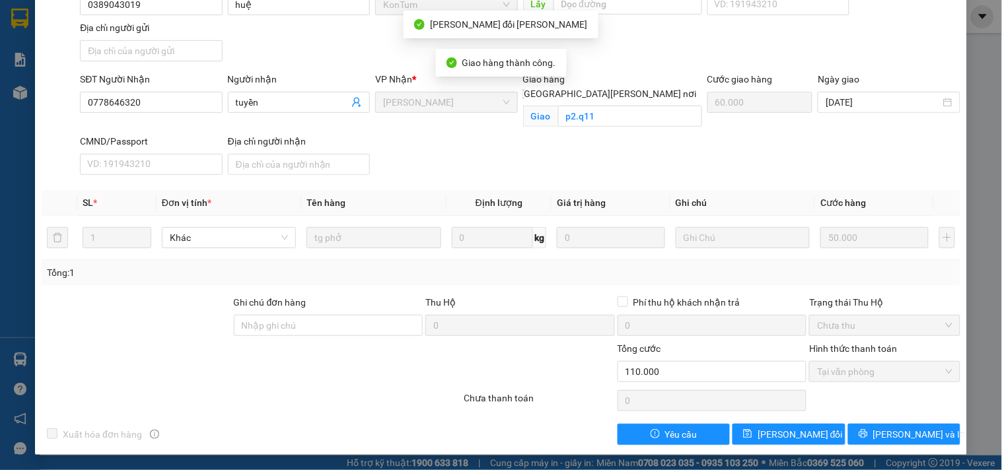
scroll to position [0, 0]
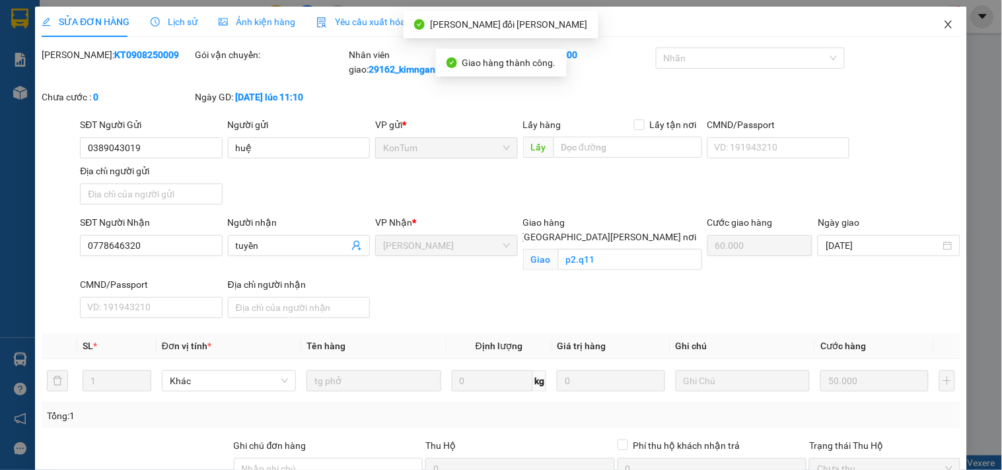
click at [933, 35] on span "Close" at bounding box center [948, 25] width 37 height 37
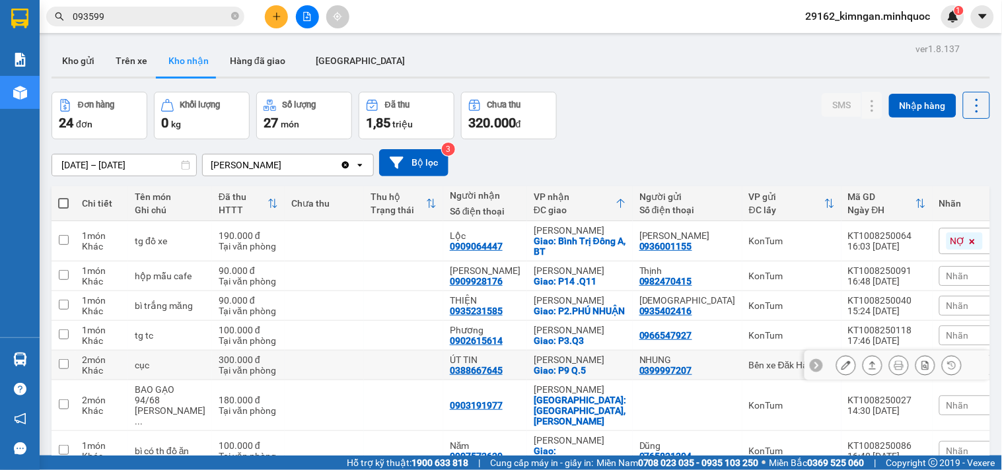
scroll to position [366, 0]
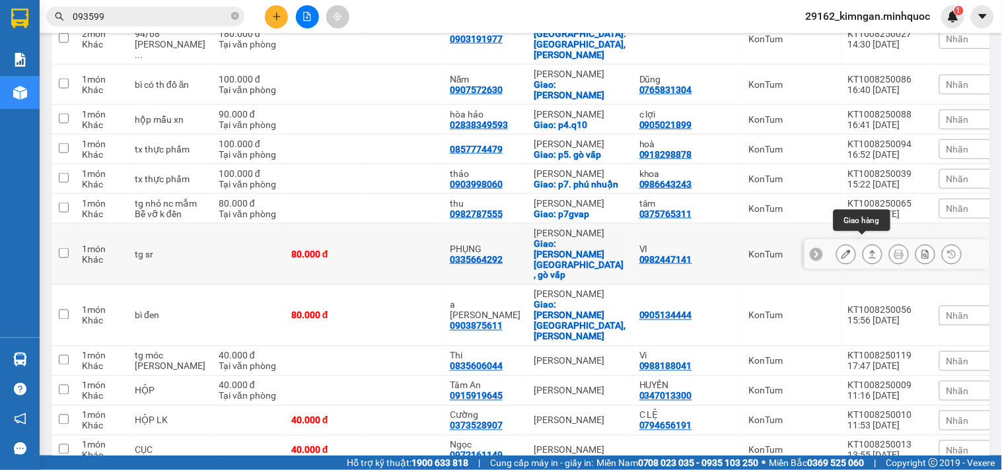
click at [869, 250] on icon at bounding box center [872, 254] width 7 height 8
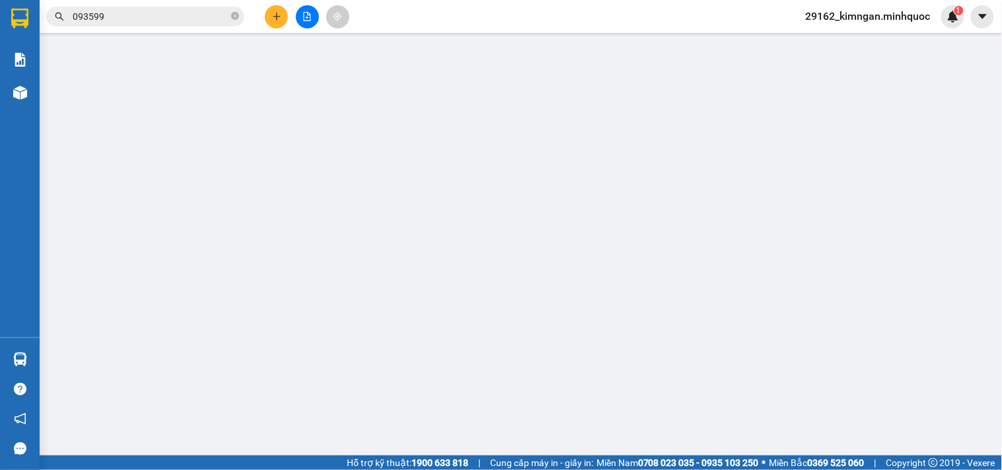
type input "0982447141"
type input "VI"
type input "0335664292"
type input "PHỤNG"
checkbox input "true"
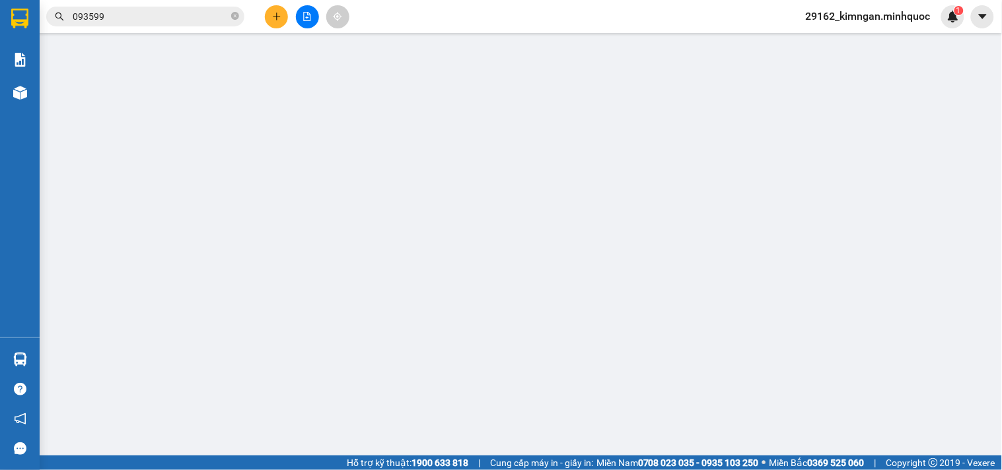
type input "[PERSON_NAME][GEOGRAPHIC_DATA] , gò vấp"
type input "80.000"
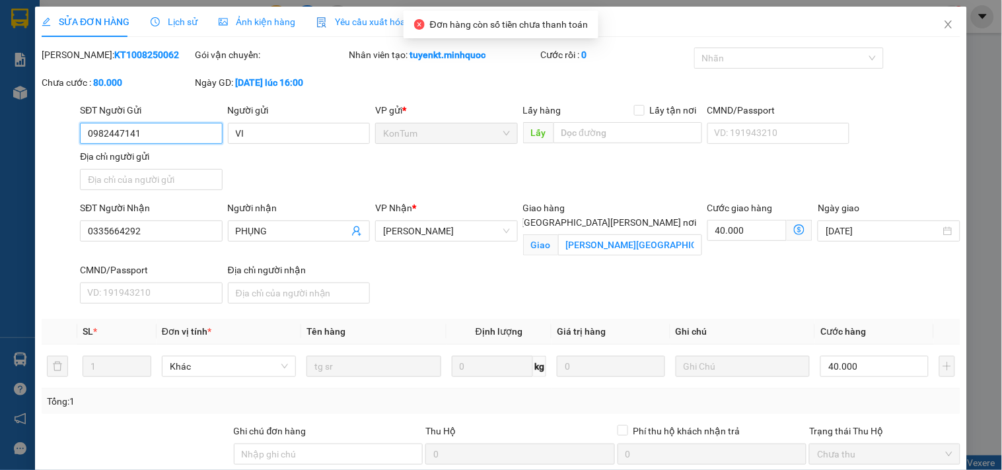
scroll to position [129, 0]
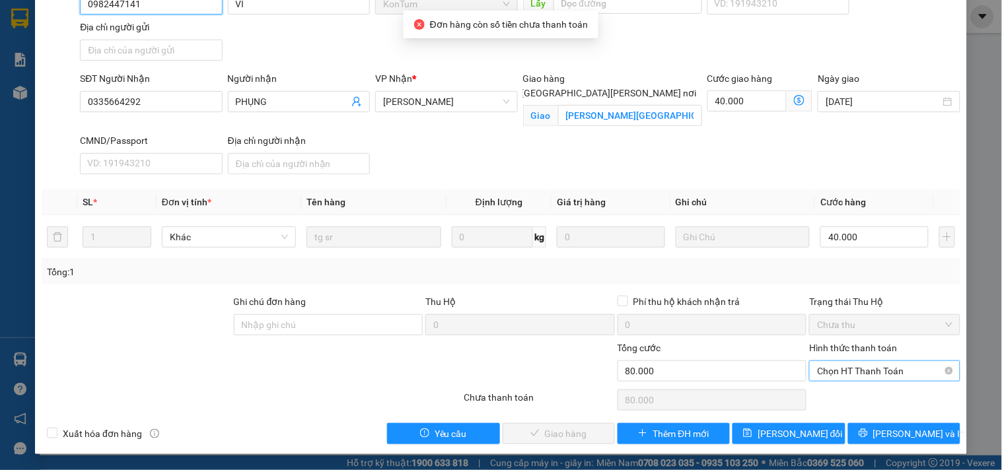
click at [848, 363] on span "Chọn HT Thanh Toán" at bounding box center [884, 371] width 135 height 20
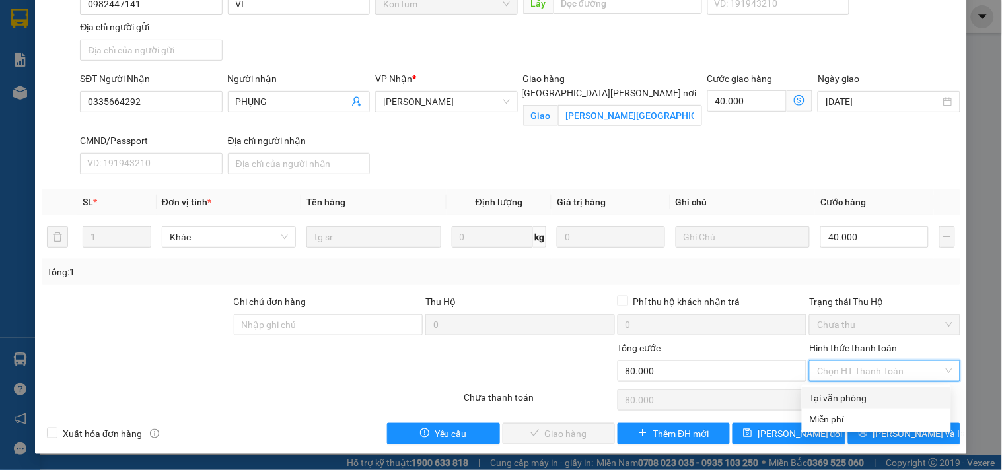
click at [840, 388] on div "Tại văn phòng" at bounding box center [876, 398] width 149 height 21
type input "0"
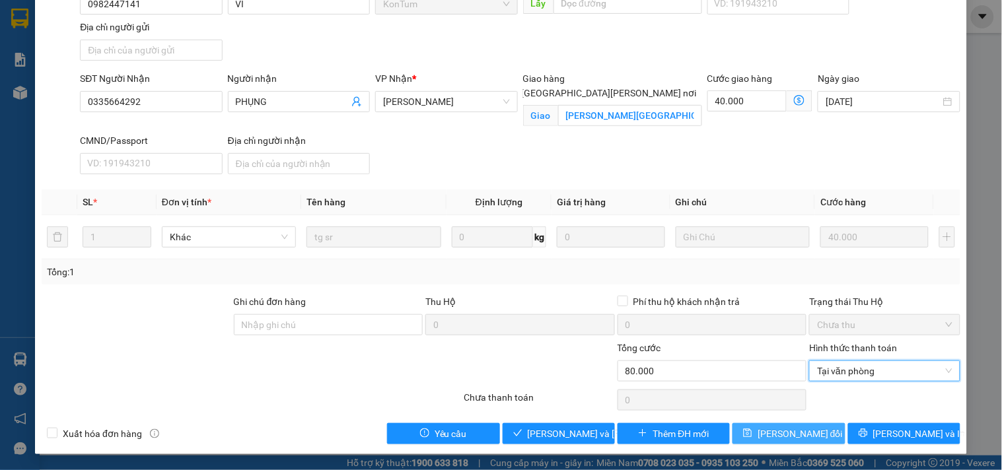
click at [772, 431] on span "[PERSON_NAME] đổi" at bounding box center [799, 434] width 85 height 15
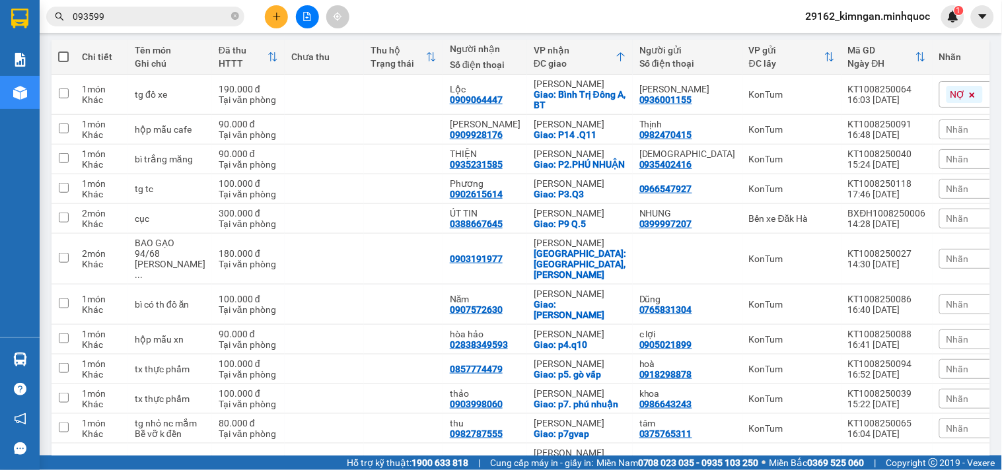
scroll to position [293, 0]
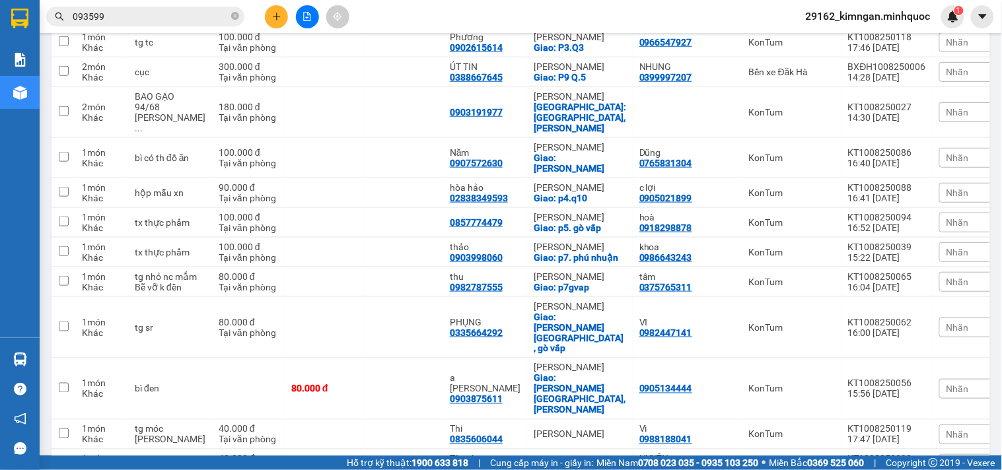
click at [156, 9] on input "093599" at bounding box center [151, 16] width 156 height 15
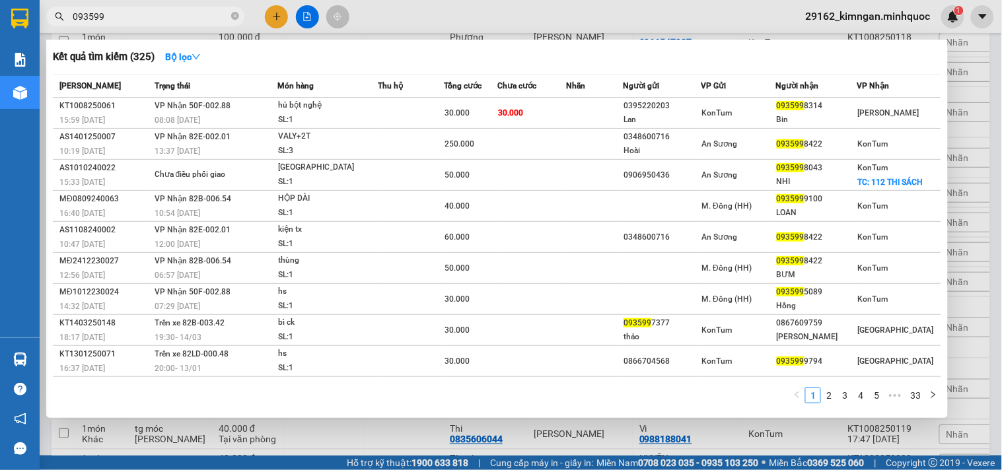
click at [156, 9] on input "093599" at bounding box center [151, 16] width 156 height 15
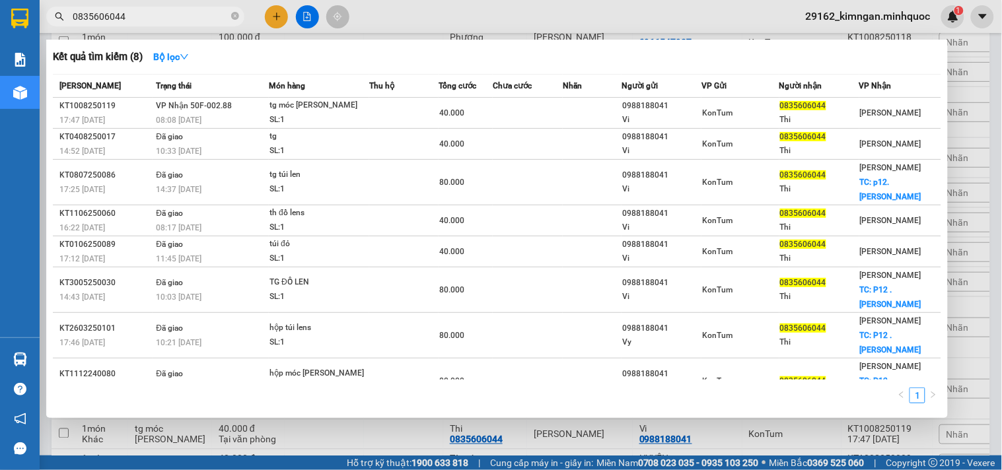
type input "0835606044"
click at [484, 93] on th "Tổng cước" at bounding box center [465, 86] width 54 height 23
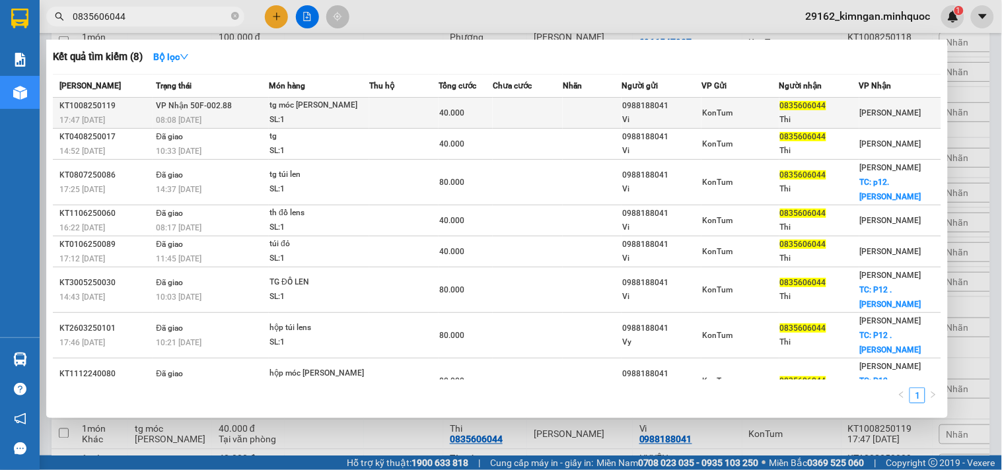
click at [484, 102] on td "40.000" at bounding box center [465, 113] width 54 height 31
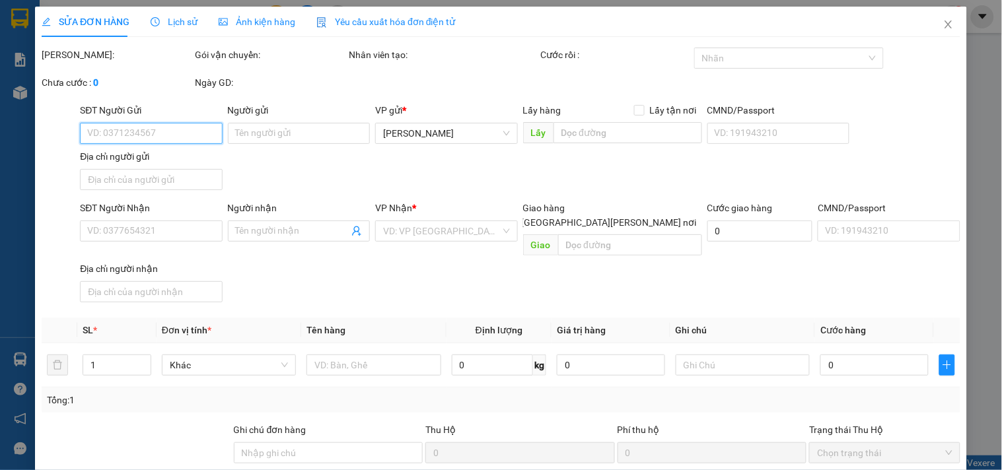
type input "0988188041"
type input "Vi"
type input "0835606044"
type input "Thi"
type input "40.000"
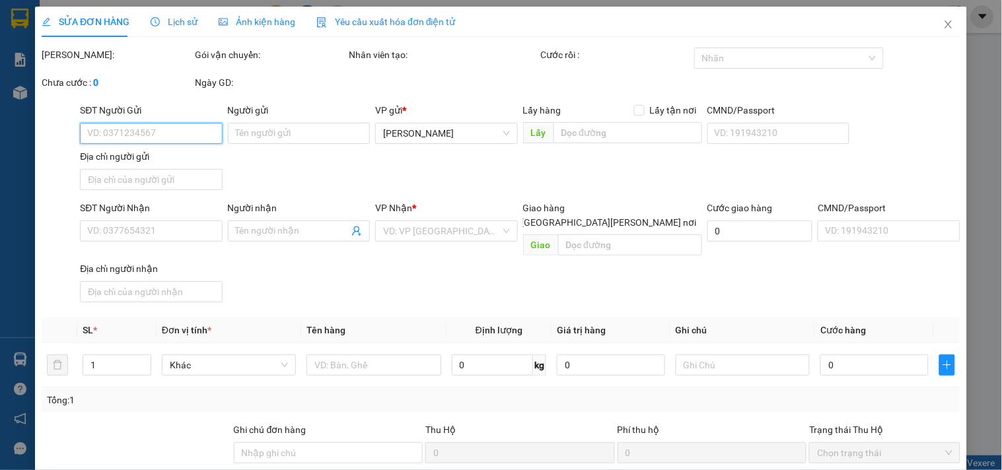
type input "0"
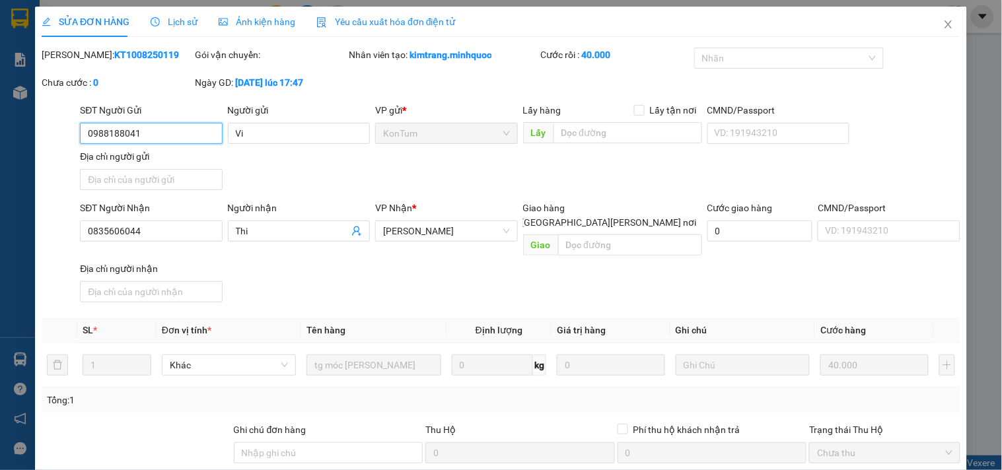
scroll to position [114, 0]
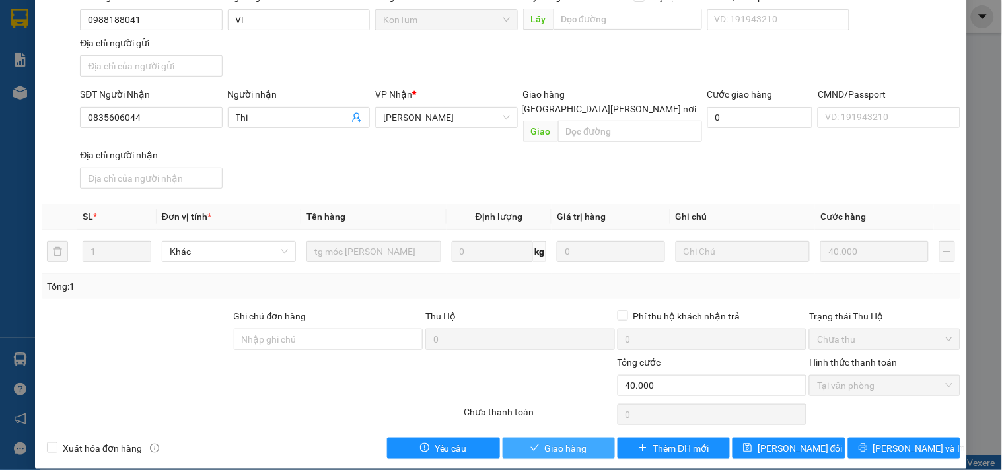
click at [545, 441] on span "Giao hàng" at bounding box center [566, 448] width 42 height 15
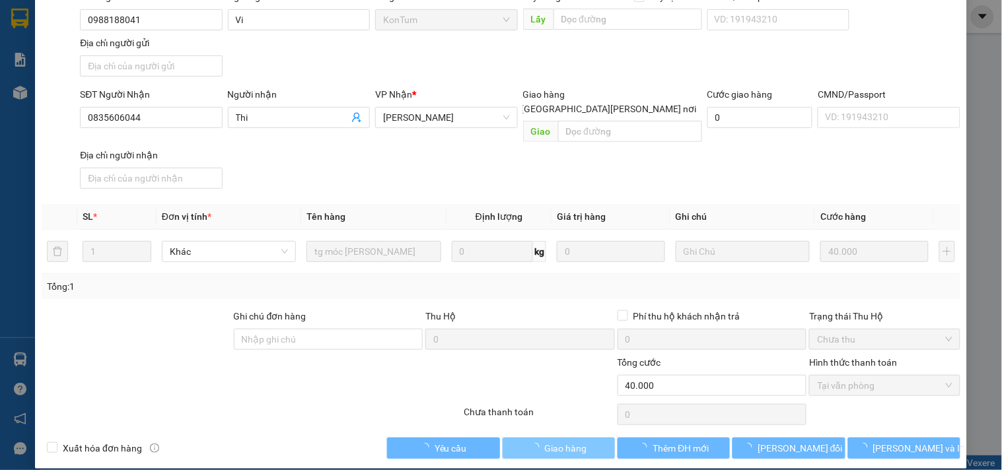
scroll to position [0, 0]
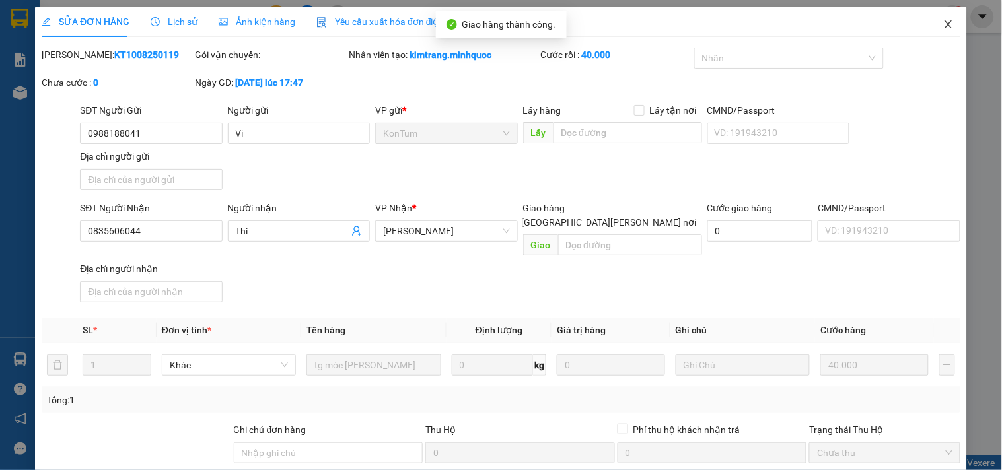
click at [943, 24] on icon "close" at bounding box center [948, 24] width 11 height 11
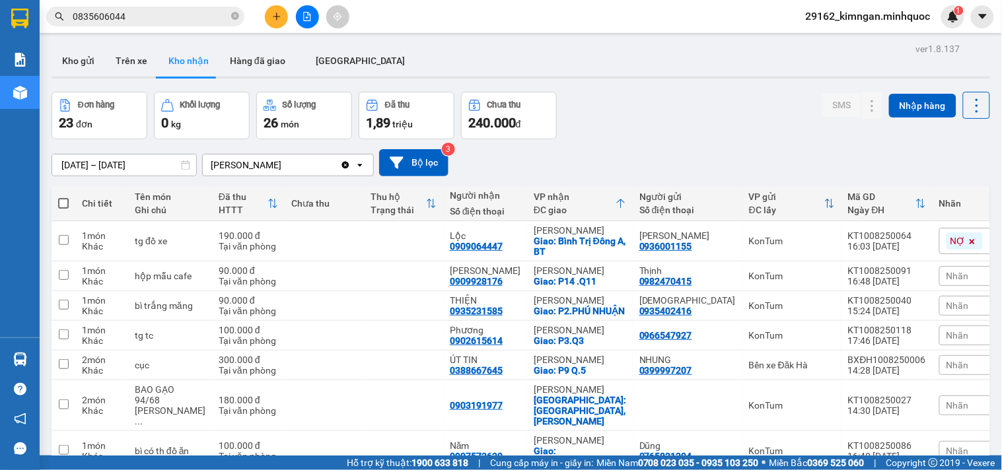
click at [135, 14] on input "0835606044" at bounding box center [151, 16] width 156 height 15
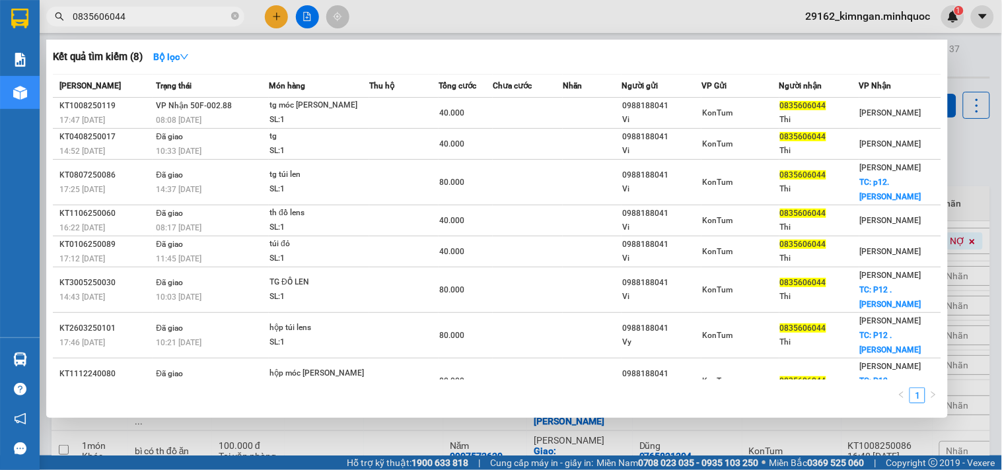
click at [135, 14] on input "0835606044" at bounding box center [151, 16] width 156 height 15
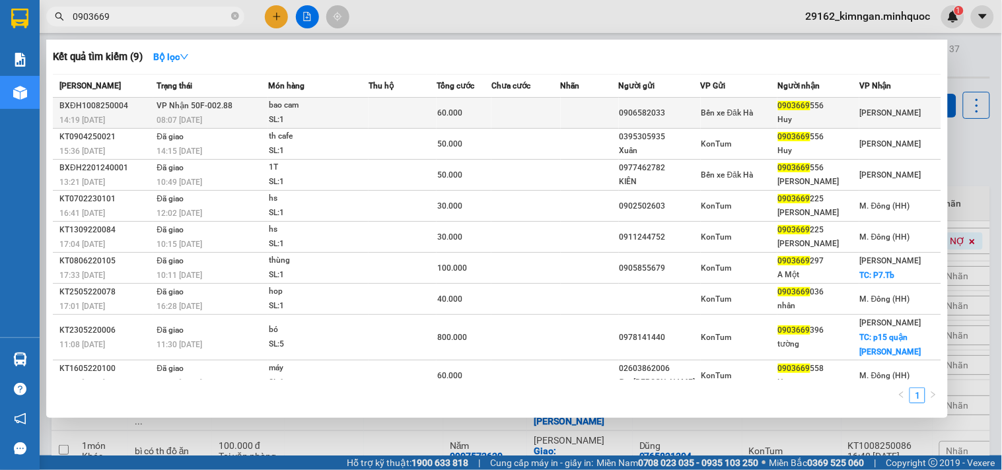
type input "0903669"
click at [308, 106] on div "bao cam" at bounding box center [318, 105] width 99 height 15
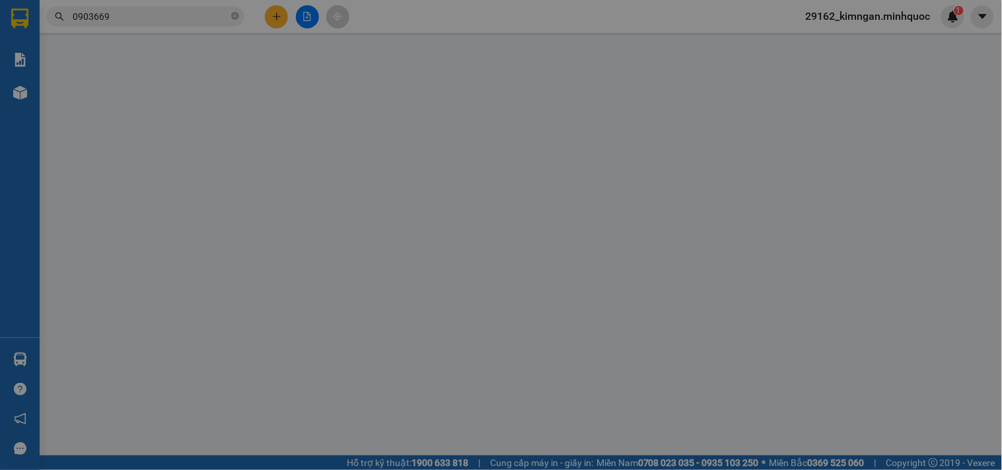
type input "0906582033"
type input "0903669556"
type input "Huy"
type input "DH"
type input "60.000"
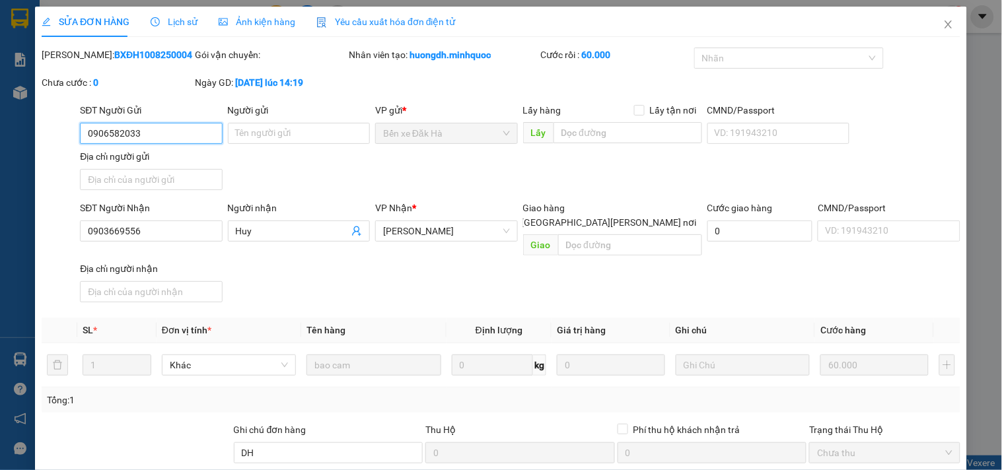
scroll to position [114, 0]
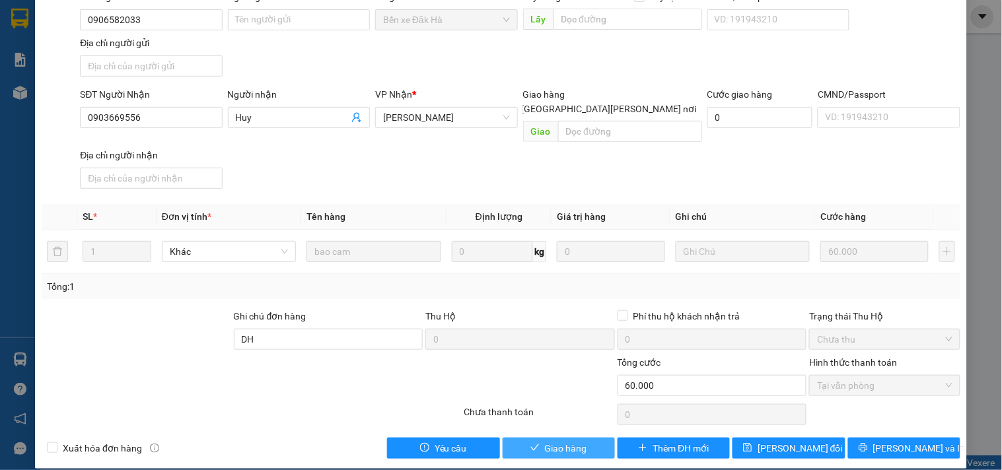
click at [575, 441] on span "Giao hàng" at bounding box center [566, 448] width 42 height 15
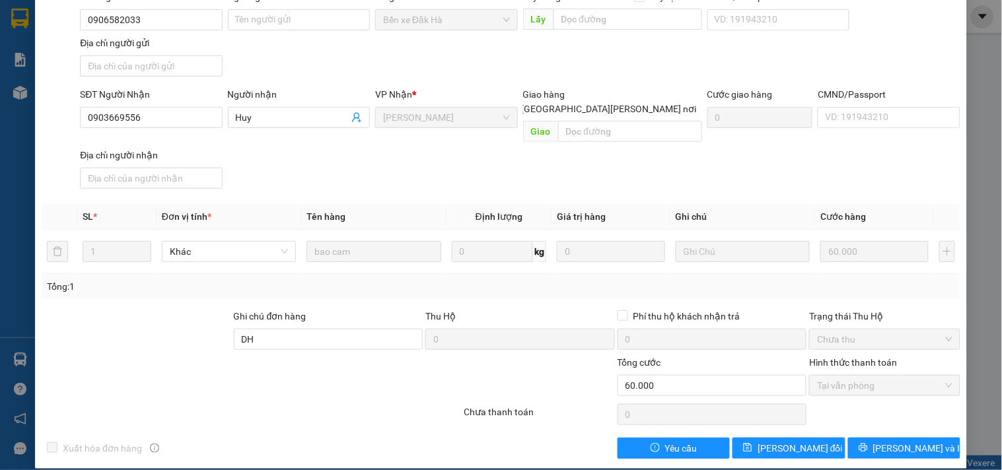
scroll to position [0, 0]
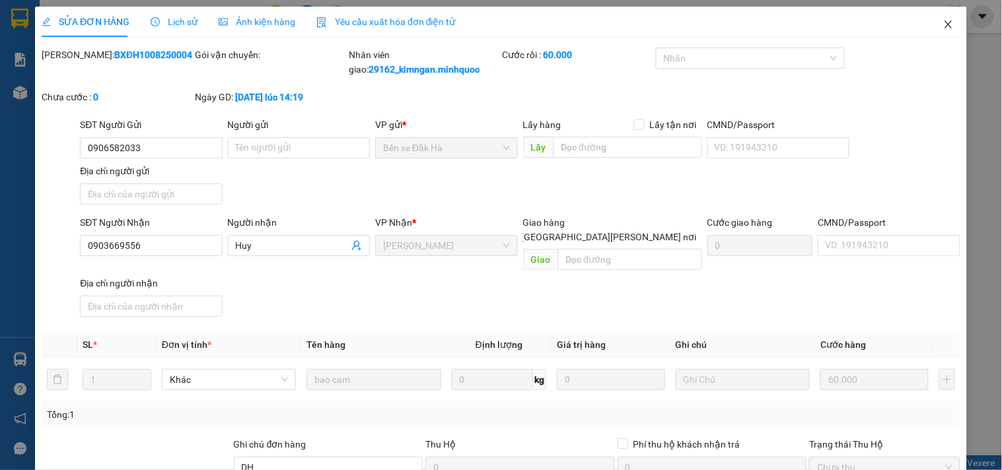
click at [943, 26] on icon "close" at bounding box center [948, 24] width 11 height 11
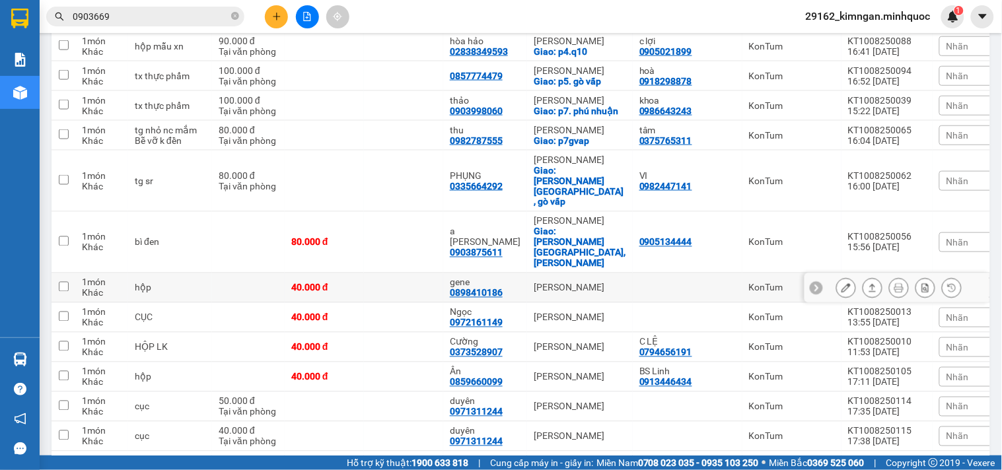
scroll to position [147, 0]
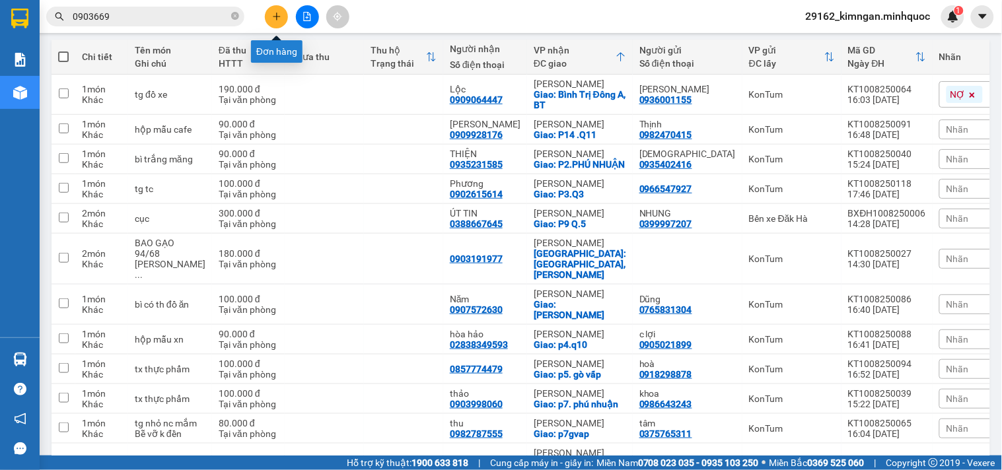
click at [279, 16] on icon "plus" at bounding box center [276, 16] width 7 height 1
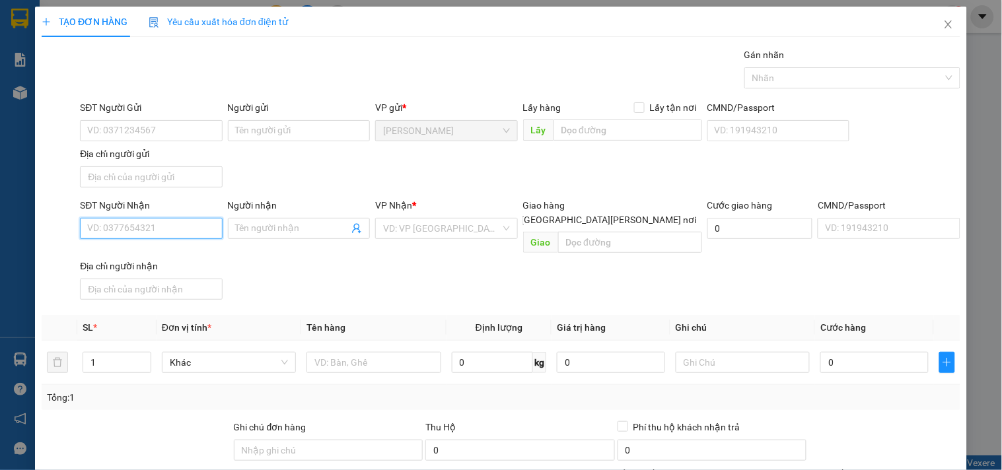
click at [186, 234] on input "SĐT Người Nhận" at bounding box center [151, 228] width 142 height 21
type input "0902886654"
click at [176, 259] on div "0902886654 - [PERSON_NAME]" at bounding box center [152, 255] width 130 height 15
type input "Phương"
type input "0902886654"
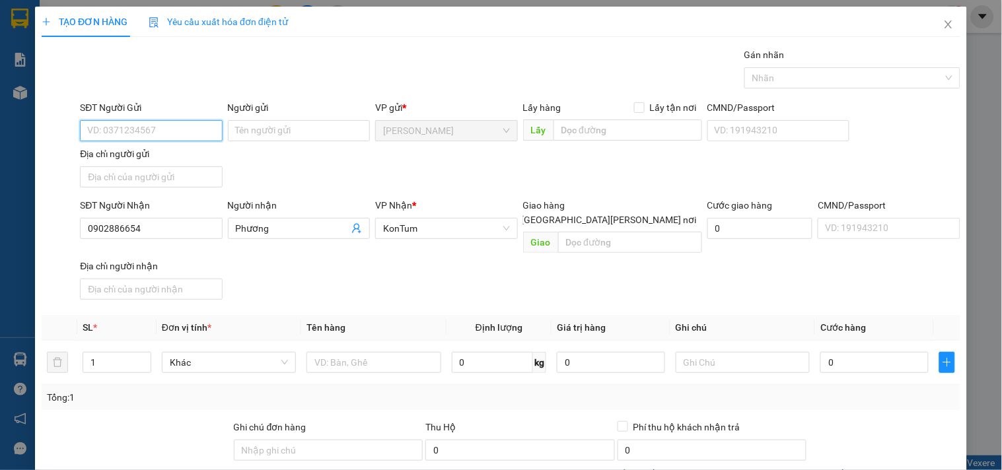
click at [211, 127] on input "SĐT Người Gửi" at bounding box center [151, 130] width 142 height 21
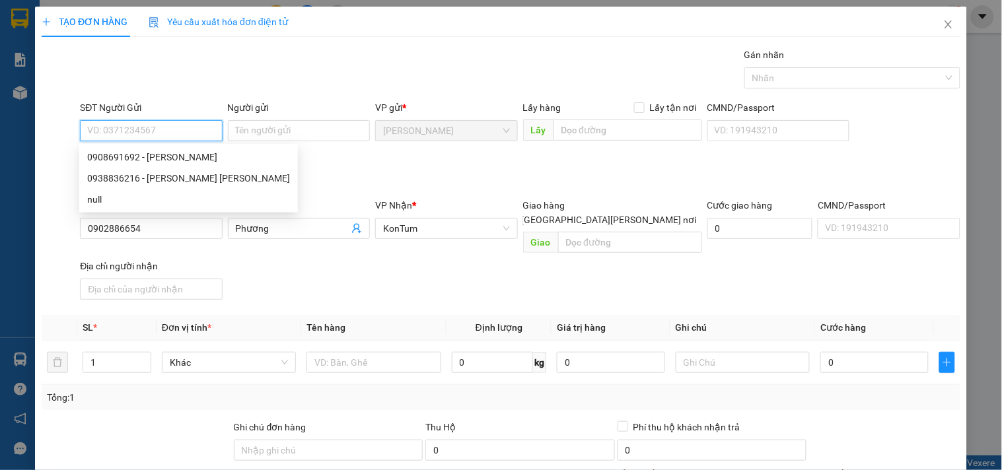
click at [211, 127] on input "SĐT Người Gửi" at bounding box center [151, 130] width 142 height 21
click at [180, 156] on div "0908691692 - [PERSON_NAME]" at bounding box center [188, 157] width 203 height 15
type input "0908691692"
type input "PHỤNG"
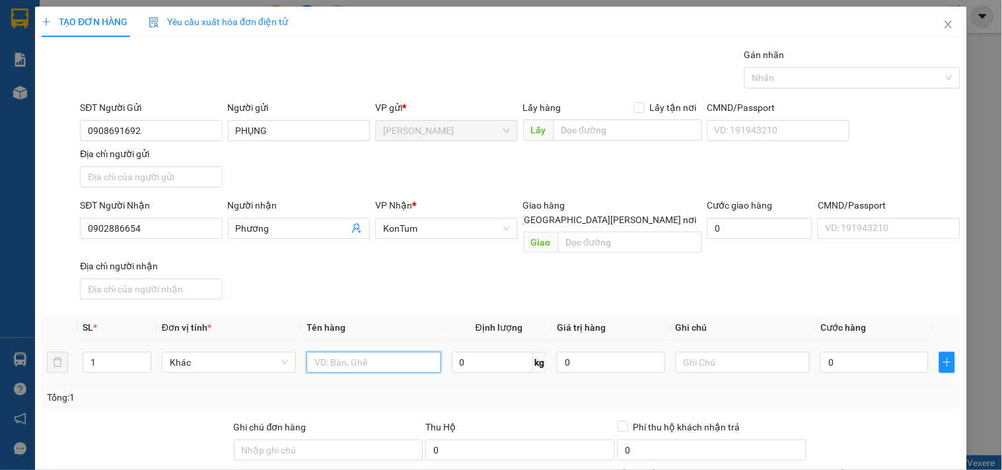
click at [331, 352] on input "text" at bounding box center [373, 362] width 134 height 21
type input "tg"
click at [878, 352] on input "0" at bounding box center [874, 362] width 108 height 21
type input "7"
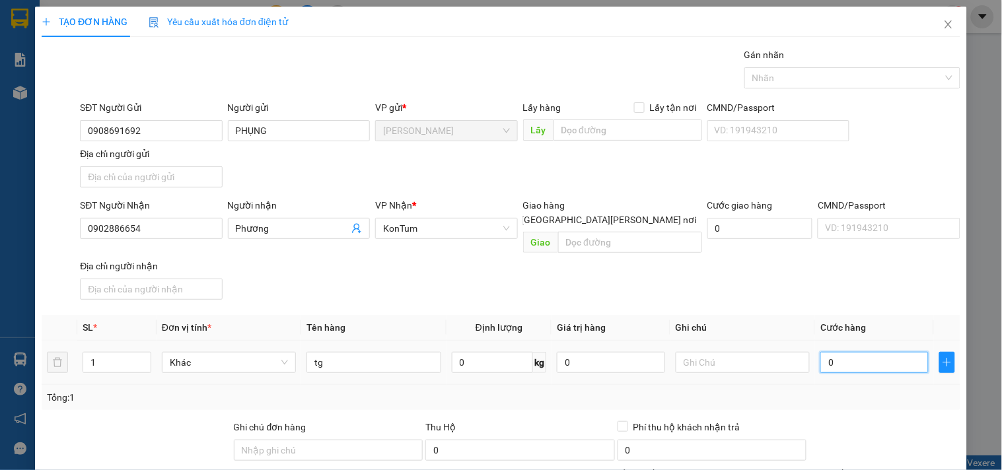
type input "7"
type input "70"
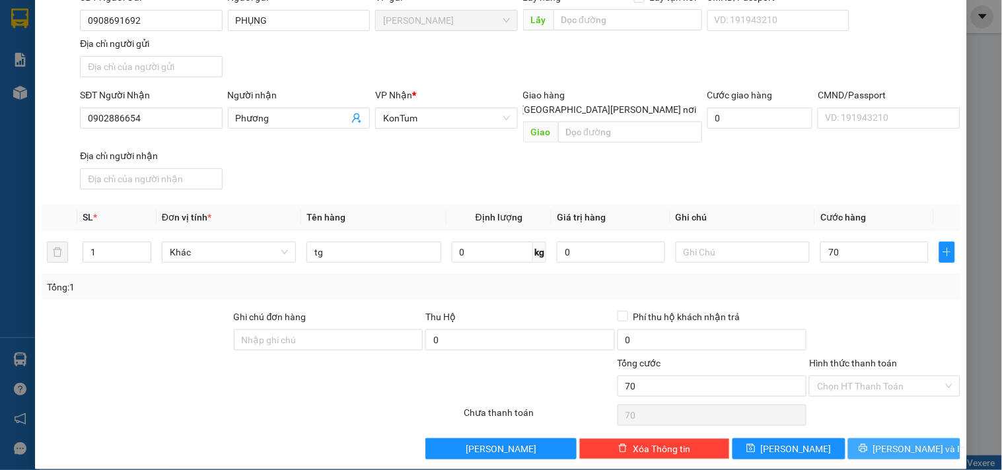
type input "70.000"
click at [876, 438] on button "[PERSON_NAME] và In" at bounding box center [904, 448] width 112 height 21
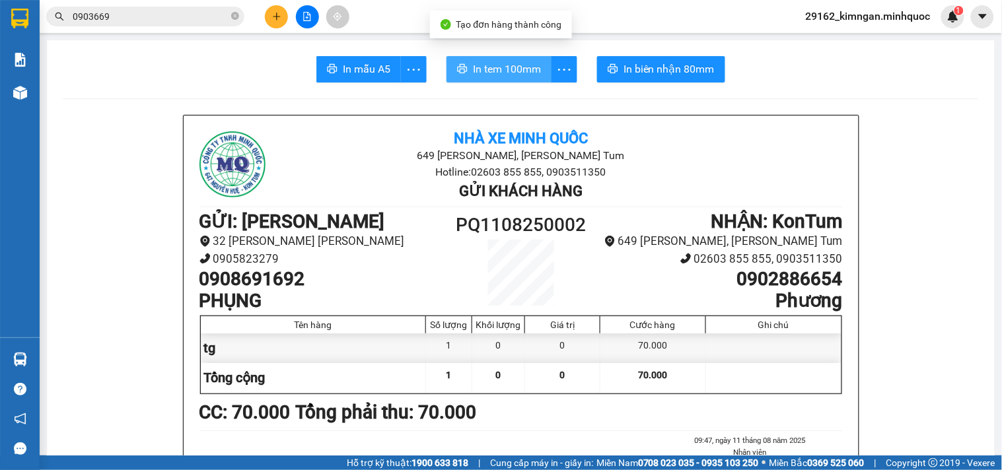
click at [471, 58] on button "In tem 100mm" at bounding box center [498, 69] width 105 height 26
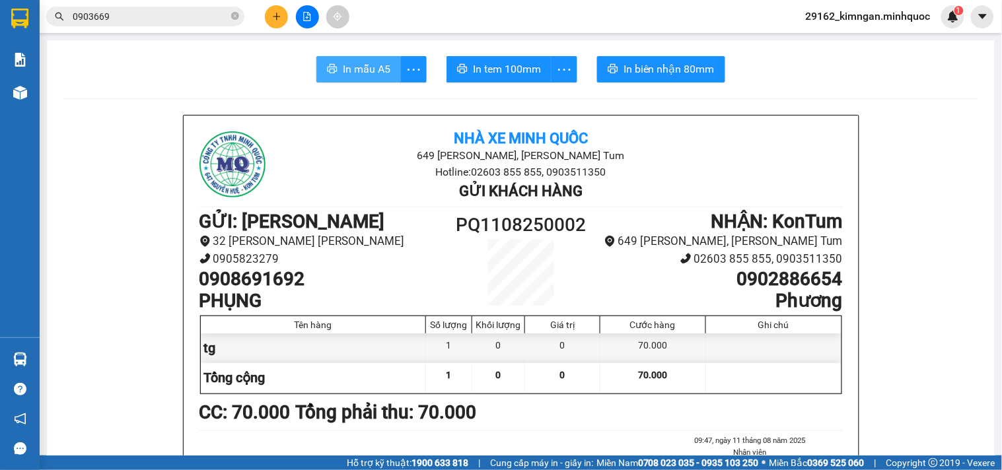
click at [353, 67] on span "In mẫu A5" at bounding box center [367, 69] width 48 height 17
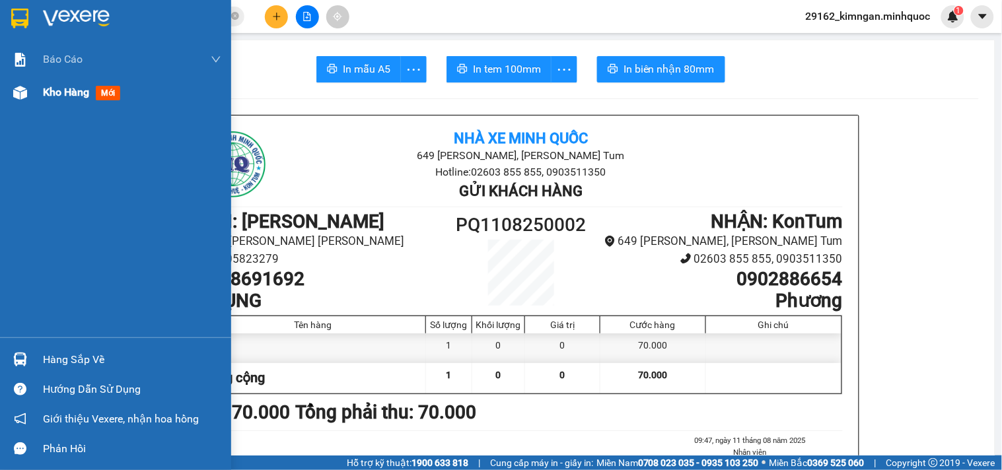
click at [34, 102] on div "Kho hàng mới" at bounding box center [115, 92] width 231 height 33
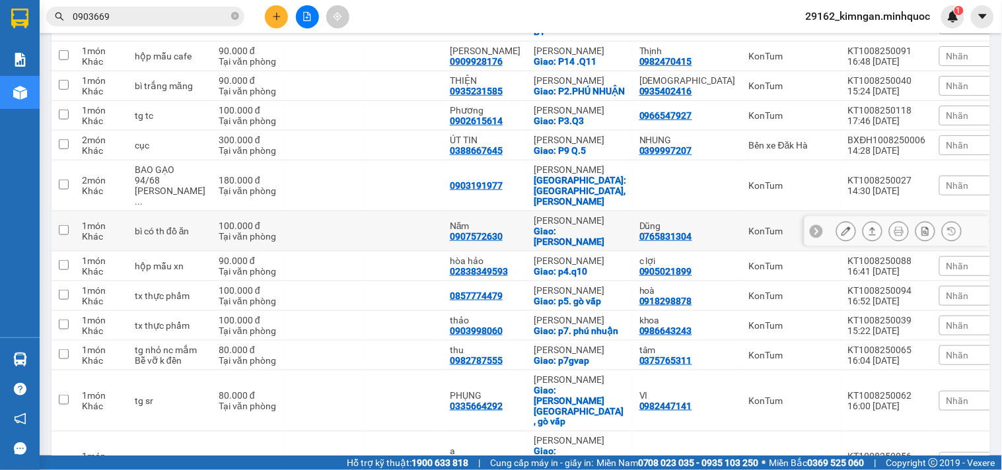
scroll to position [539, 0]
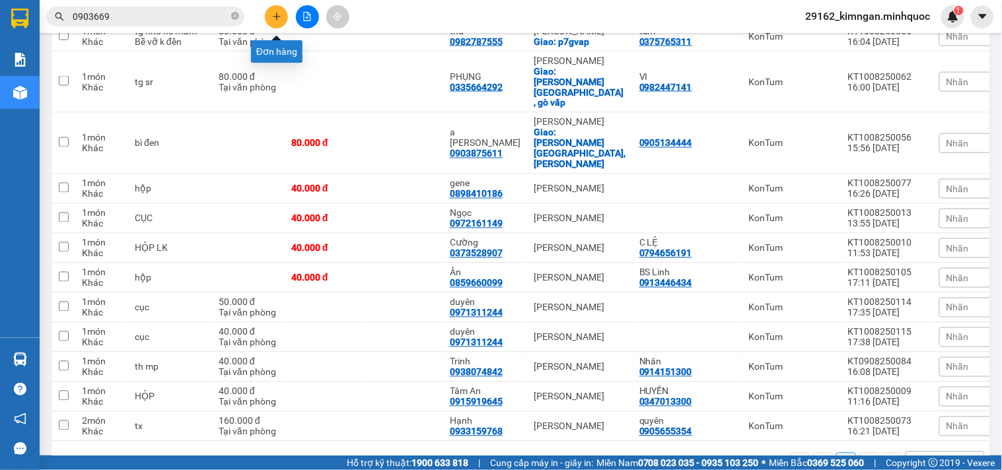
click at [272, 17] on icon "plus" at bounding box center [276, 16] width 9 height 9
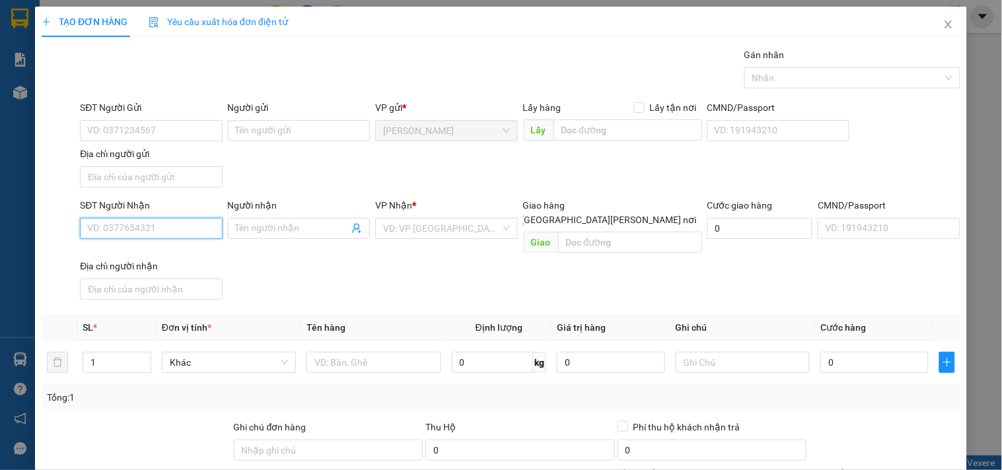
click at [161, 222] on input "SĐT Người Nhận" at bounding box center [151, 228] width 142 height 21
click at [147, 259] on div "0906478999 - [PERSON_NAME]" at bounding box center [152, 255] width 130 height 15
type input "0906478999"
type input "Chú Hoà"
type input "0906478999"
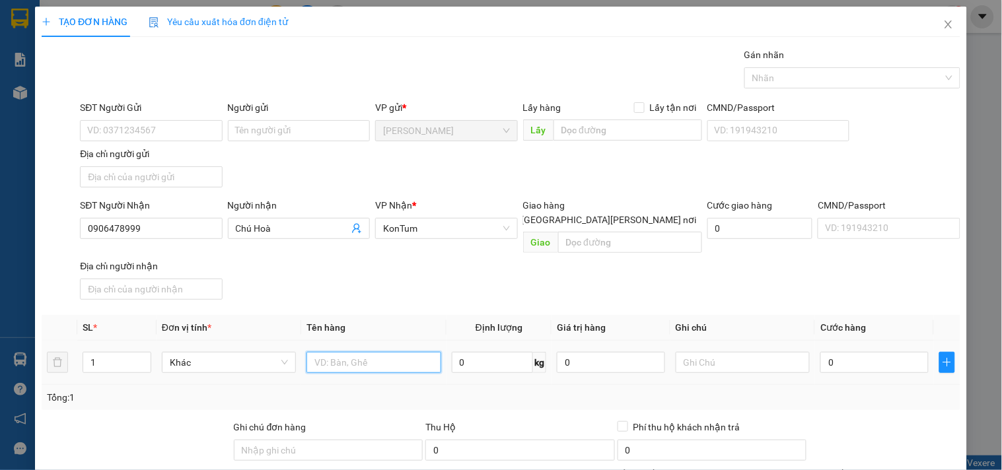
click at [381, 355] on input "text" at bounding box center [373, 362] width 134 height 21
type input "2"
click at [142, 357] on icon "up" at bounding box center [143, 359] width 5 height 5
click at [360, 352] on input "text" at bounding box center [373, 362] width 134 height 21
click at [845, 359] on input "0" at bounding box center [874, 362] width 108 height 21
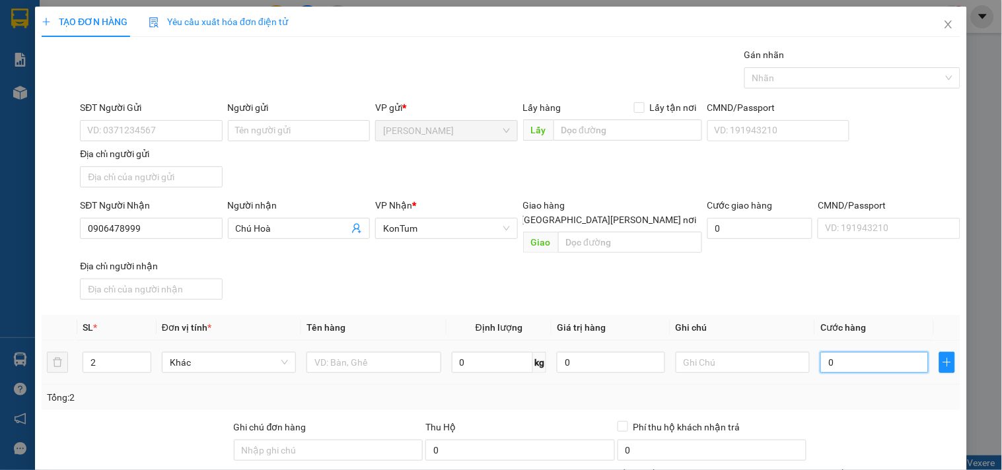
type input "1"
type input "10"
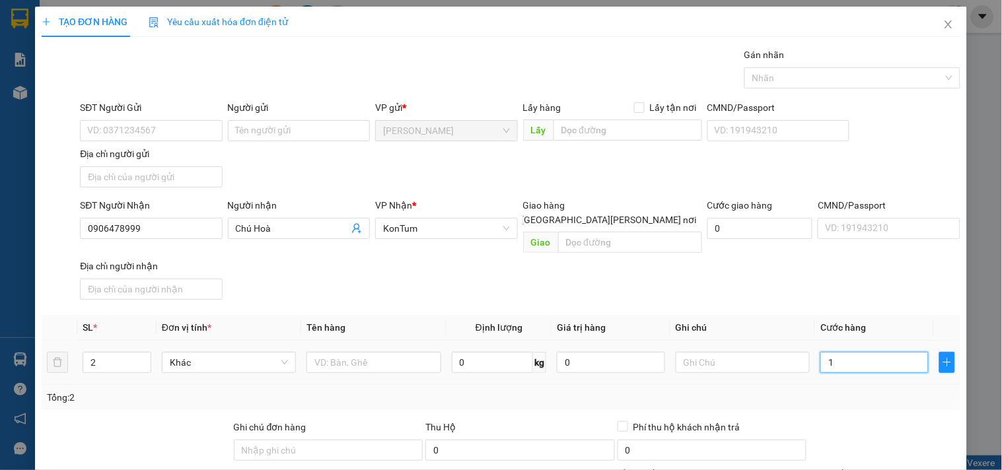
type input "10"
type input "100"
type input "100.000"
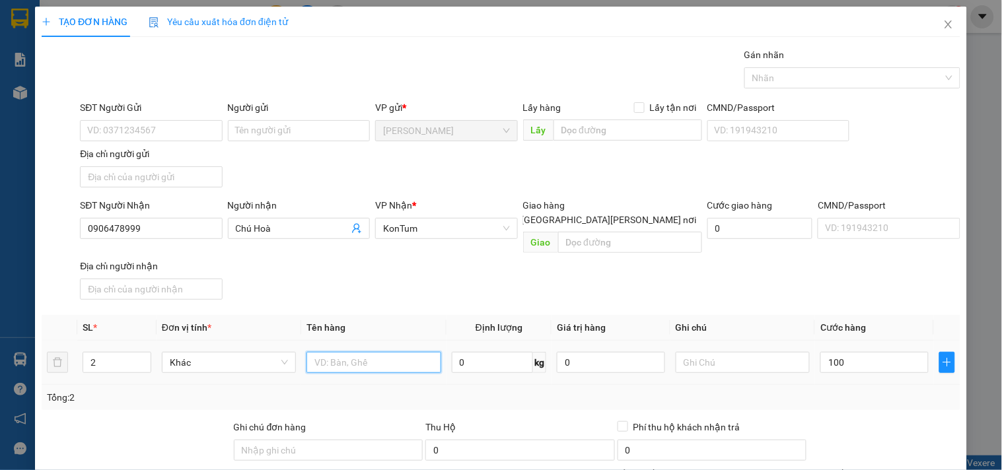
type input "100.000"
click at [374, 352] on input "text" at bounding box center [373, 362] width 134 height 21
type input "thùng rượu"
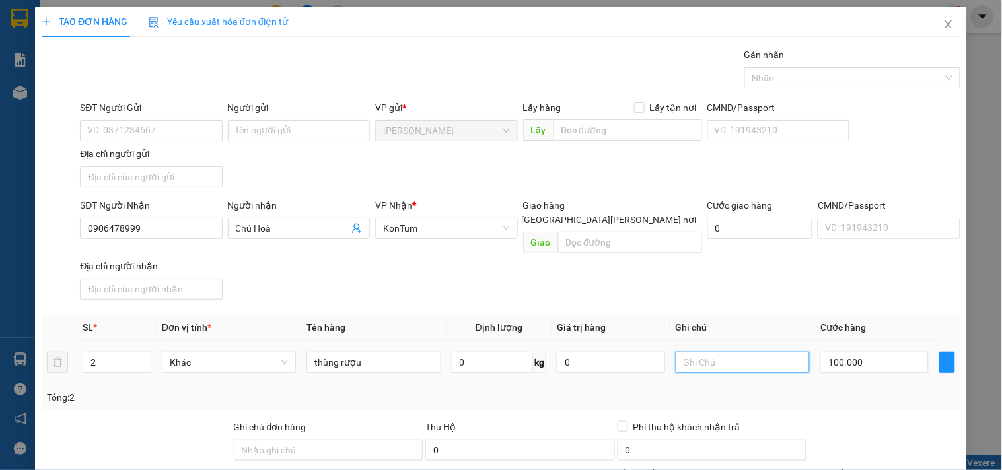
click at [709, 352] on input "text" at bounding box center [742, 362] width 134 height 21
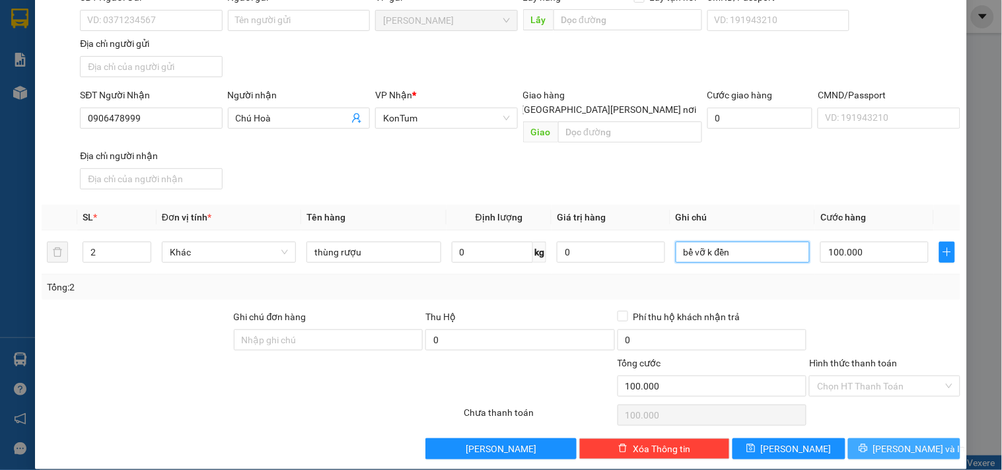
type input "bể vỡ k đền"
click at [887, 438] on button "[PERSON_NAME] và In" at bounding box center [904, 448] width 112 height 21
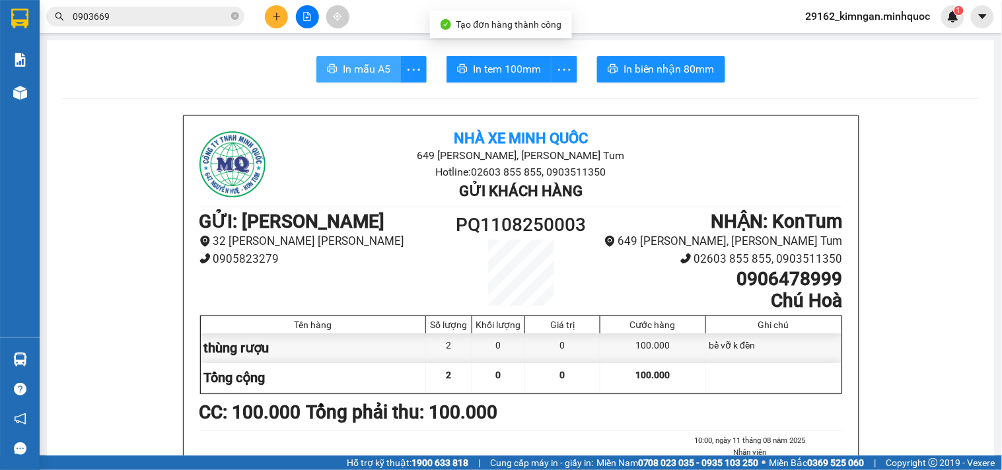
click at [343, 67] on span "In mẫu A5" at bounding box center [367, 69] width 48 height 17
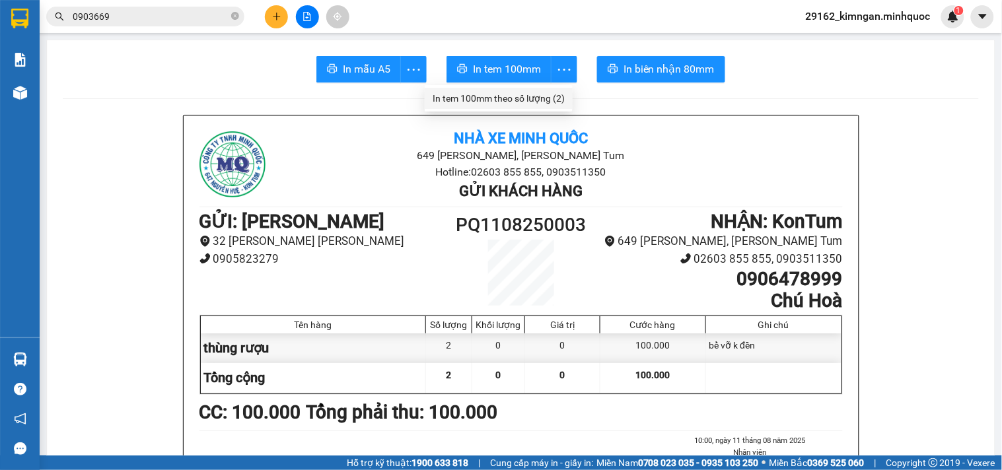
click at [547, 94] on div "In tem 100mm theo số lượng (2)" at bounding box center [498, 98] width 132 height 15
click at [242, 20] on span "0903669" at bounding box center [145, 17] width 198 height 20
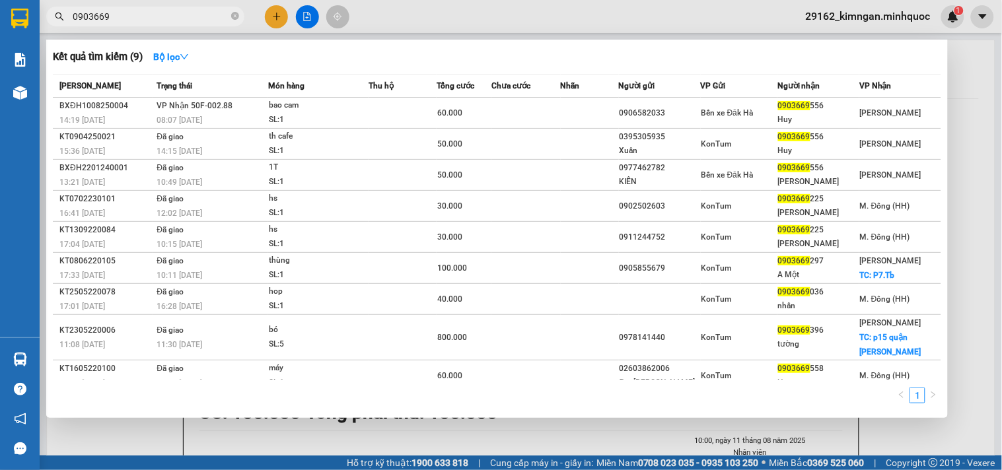
click at [239, 17] on span "0903669" at bounding box center [145, 17] width 198 height 20
click at [236, 17] on icon "close-circle" at bounding box center [235, 16] width 8 height 8
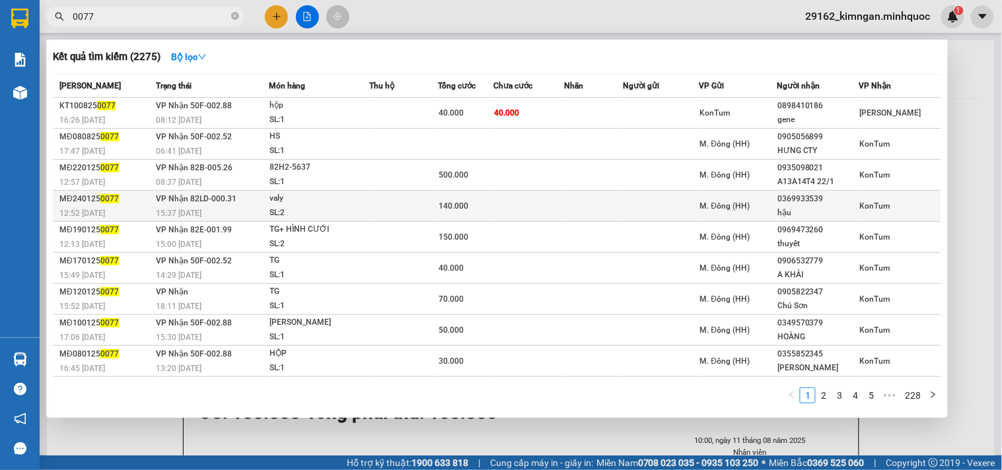
scroll to position [30, 0]
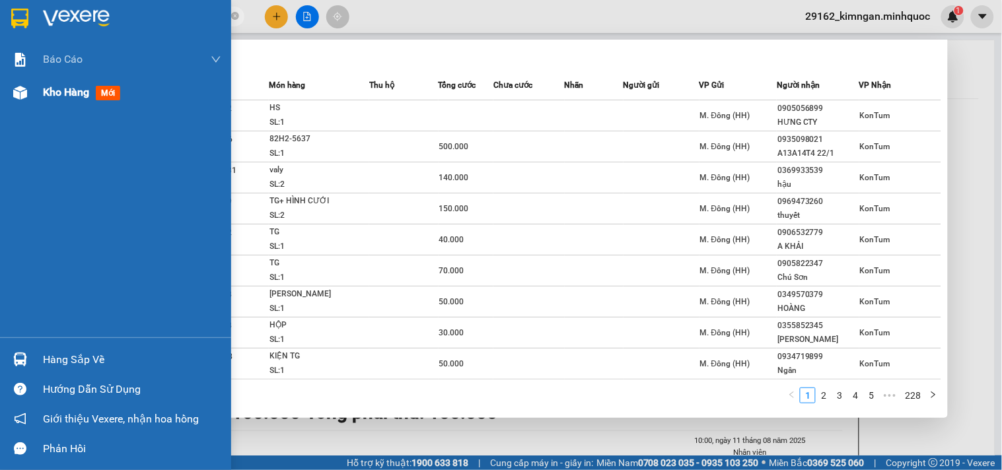
type input "0077"
click at [74, 101] on div "Kho hàng mới" at bounding box center [132, 92] width 178 height 33
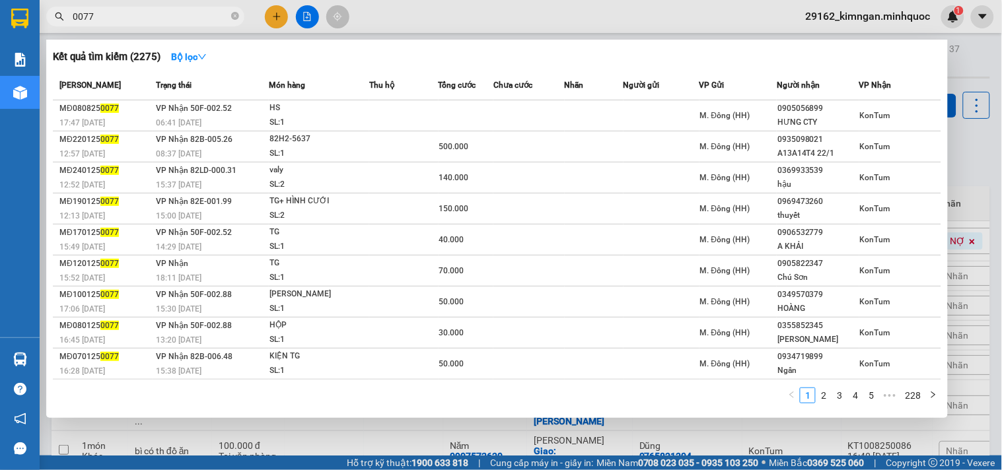
click at [978, 184] on div at bounding box center [501, 235] width 1002 height 470
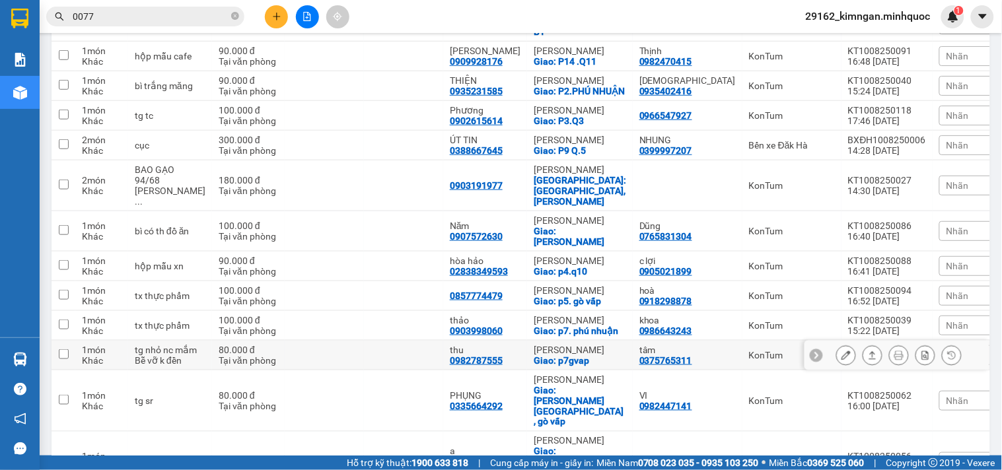
scroll to position [513, 0]
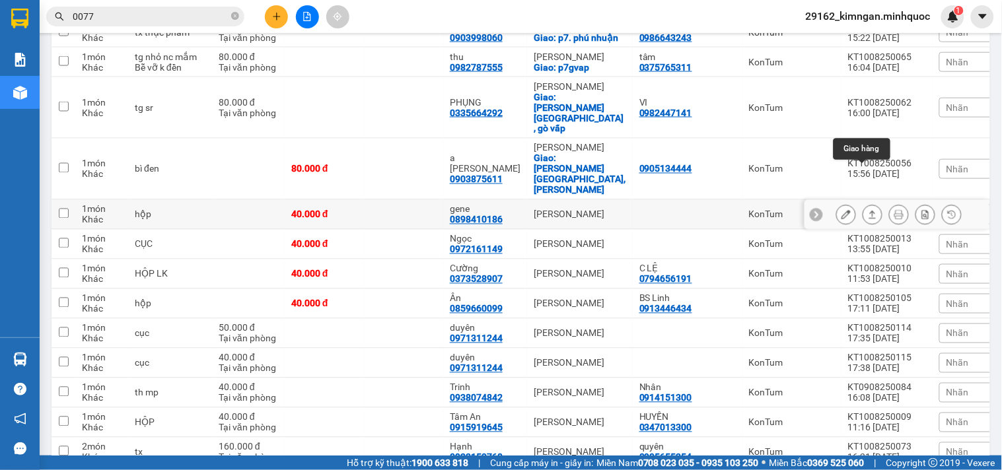
click at [863, 203] on button at bounding box center [872, 214] width 18 height 23
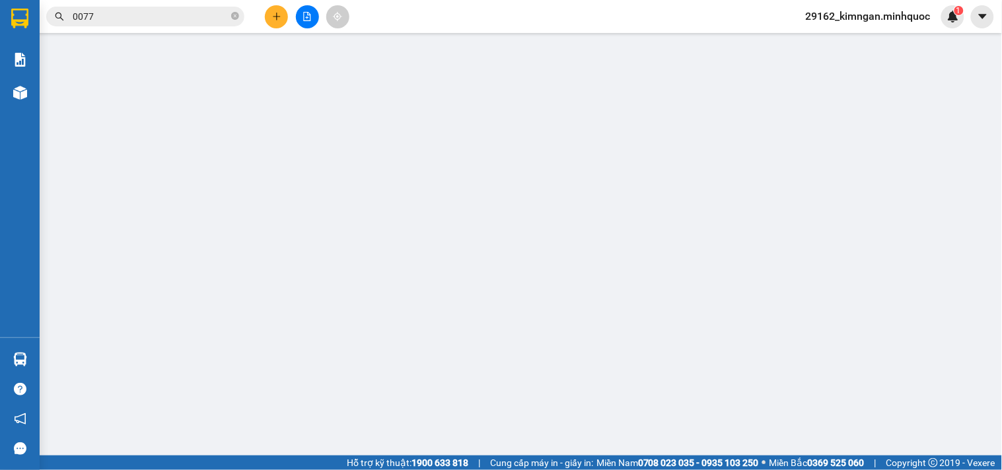
type input "0898410186"
type input "gene"
type input "40.000"
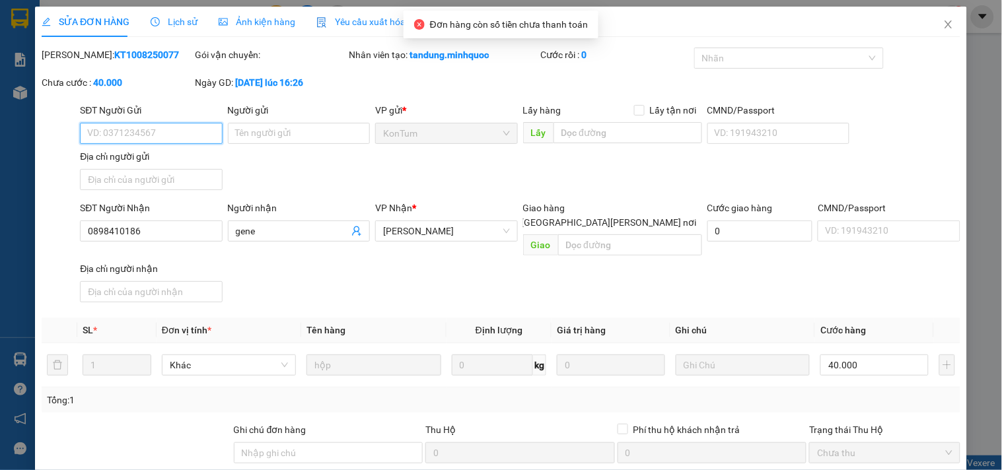
scroll to position [114, 0]
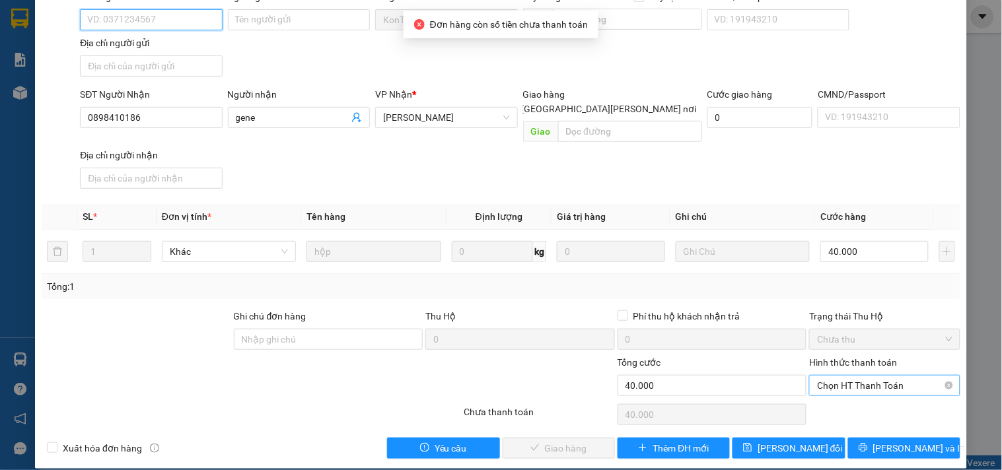
click at [834, 380] on span "Chọn HT Thanh Toán" at bounding box center [884, 386] width 135 height 20
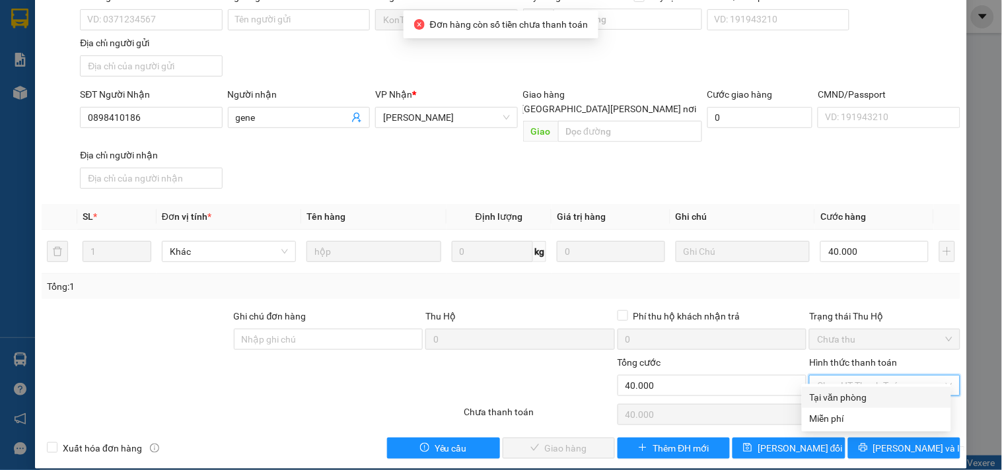
click at [829, 403] on div "Tại văn phòng" at bounding box center [875, 397] width 133 height 15
type input "0"
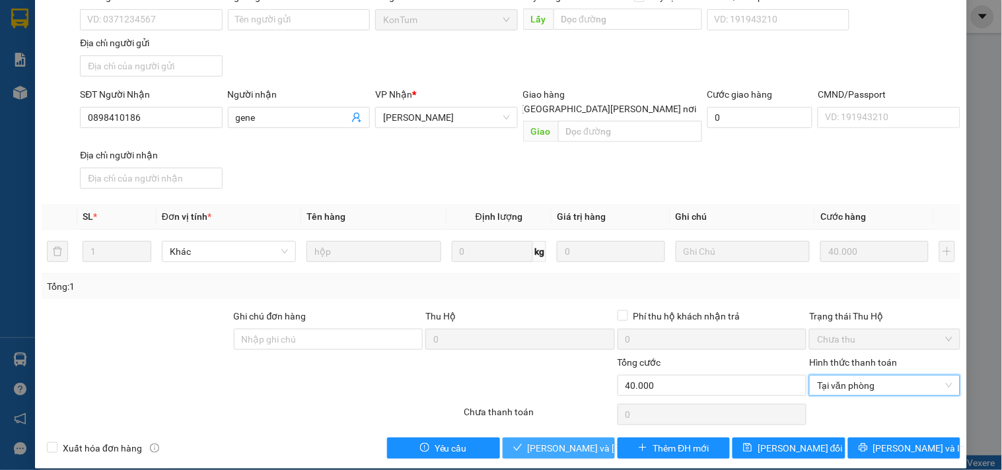
click at [533, 441] on span "[PERSON_NAME] và [PERSON_NAME] hàng" at bounding box center [617, 448] width 178 height 15
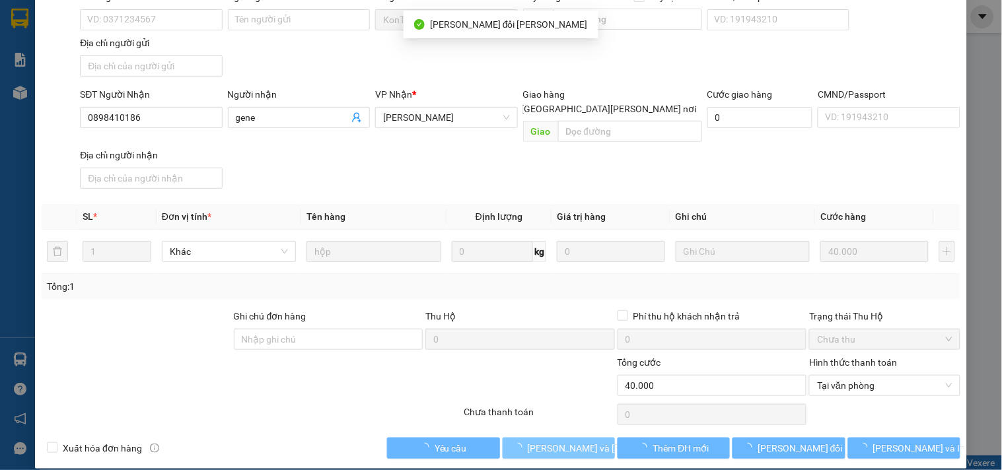
scroll to position [0, 0]
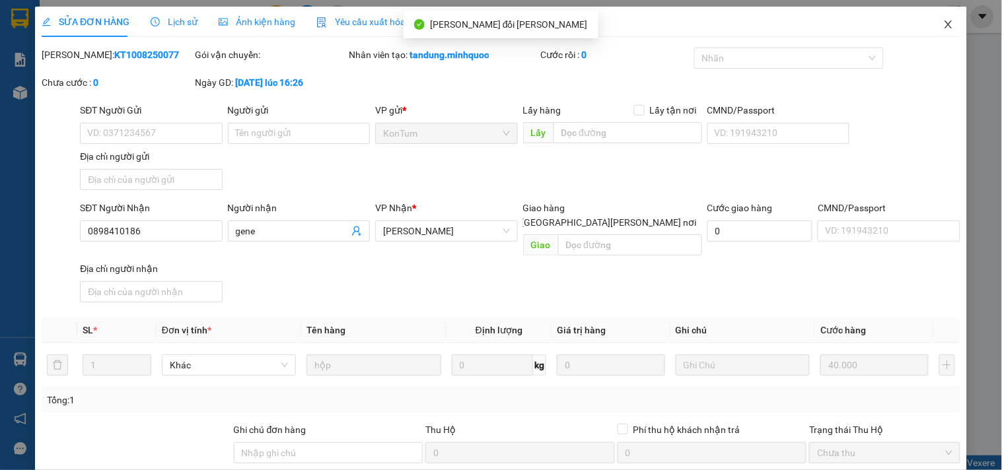
click at [943, 22] on icon "close" at bounding box center [948, 24] width 11 height 11
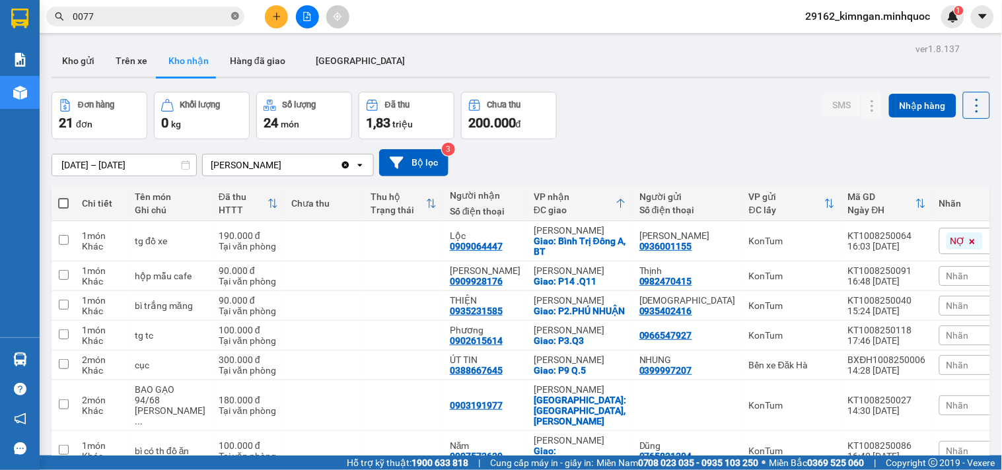
click at [232, 17] on icon "close-circle" at bounding box center [235, 16] width 8 height 8
click at [197, 30] on div "Kết quả [PERSON_NAME] ( 2275 ) Bộ lọc Mã ĐH Trạng thái Món hàng Thu hộ Tổng [PE…" at bounding box center [501, 16] width 1002 height 33
click at [199, 22] on input "text" at bounding box center [151, 16] width 156 height 15
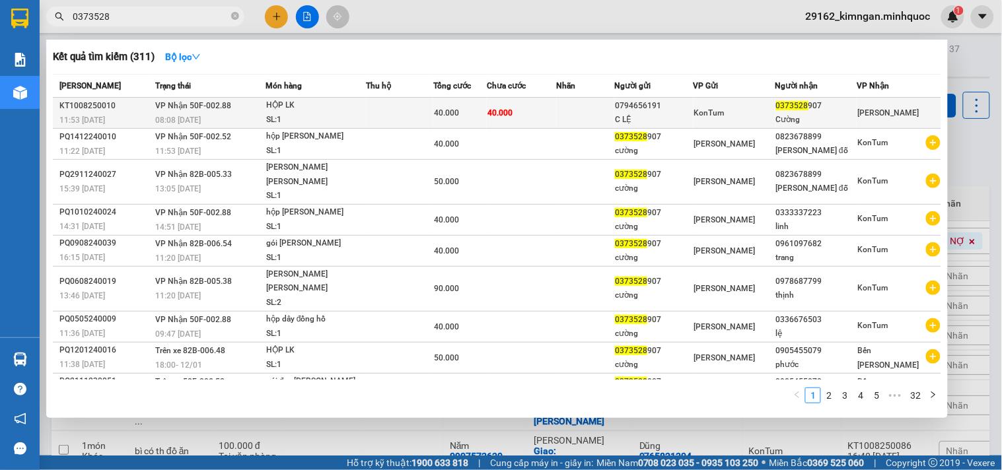
type input "0373528"
click at [529, 116] on td "40.000" at bounding box center [522, 113] width 70 height 31
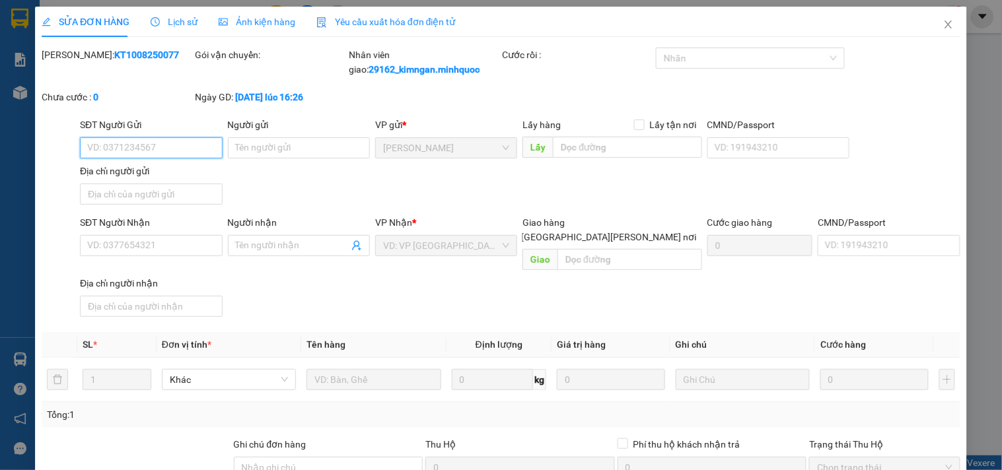
type input "0794656191"
type input "C LỆ"
type input "0373528907"
type input "Cường"
type input "40.000"
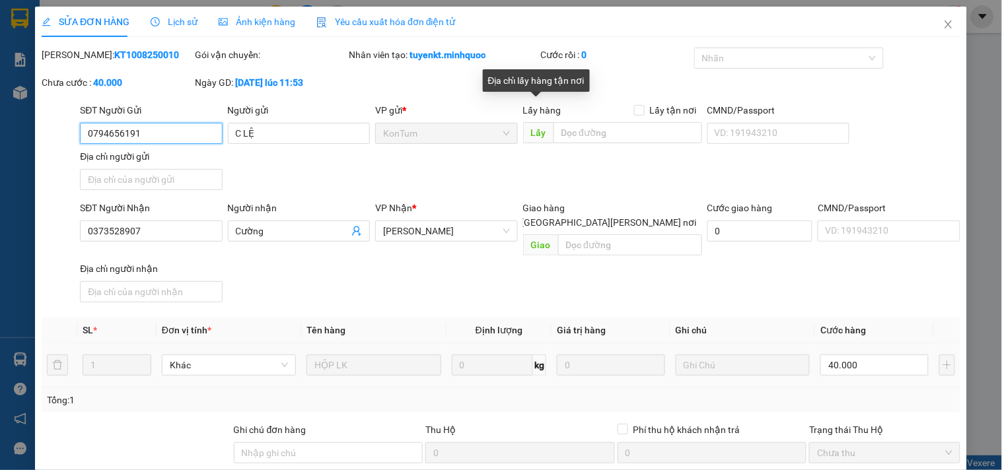
scroll to position [114, 0]
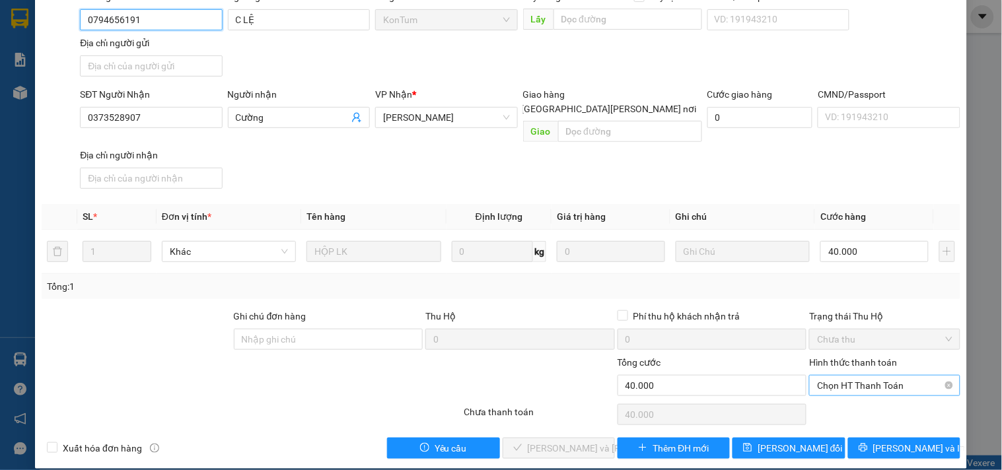
click at [860, 376] on span "Chọn HT Thanh Toán" at bounding box center [884, 386] width 135 height 20
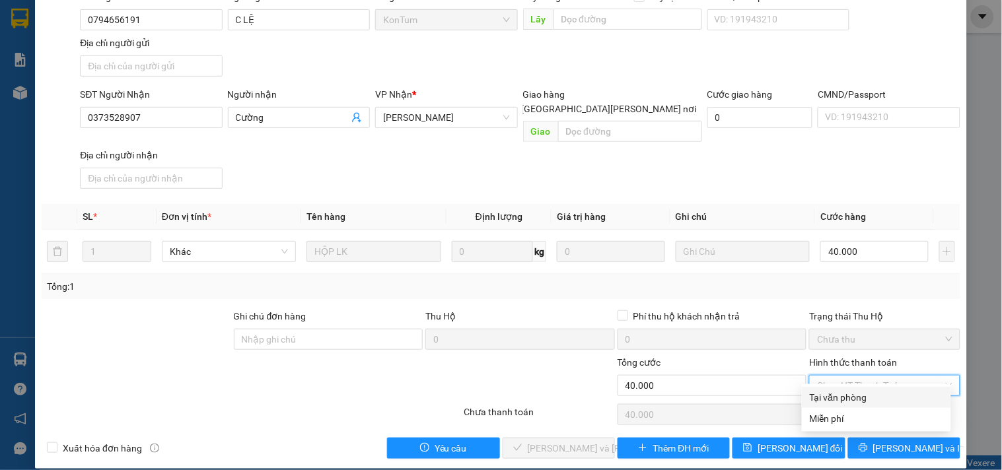
click at [858, 393] on div "Tại văn phòng" at bounding box center [875, 397] width 133 height 15
type input "0"
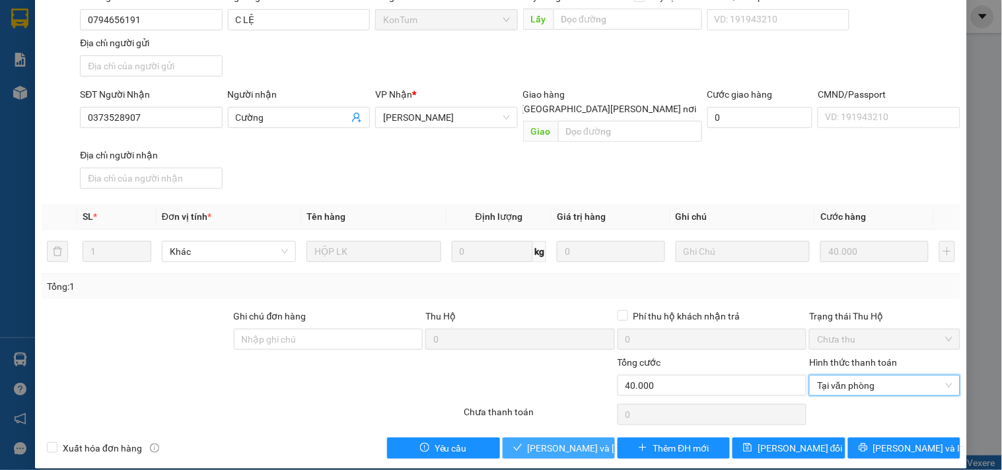
click at [518, 443] on icon "check" at bounding box center [517, 447] width 9 height 9
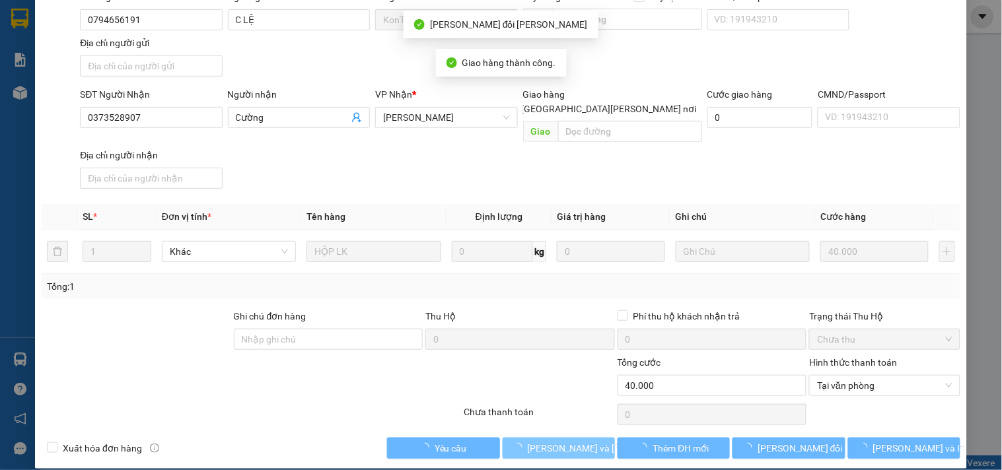
scroll to position [0, 0]
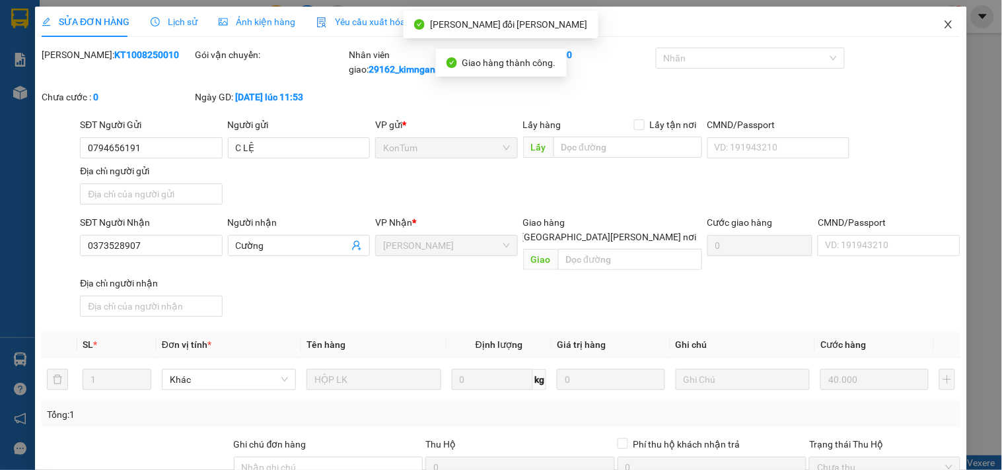
click at [934, 34] on span "Close" at bounding box center [948, 25] width 37 height 37
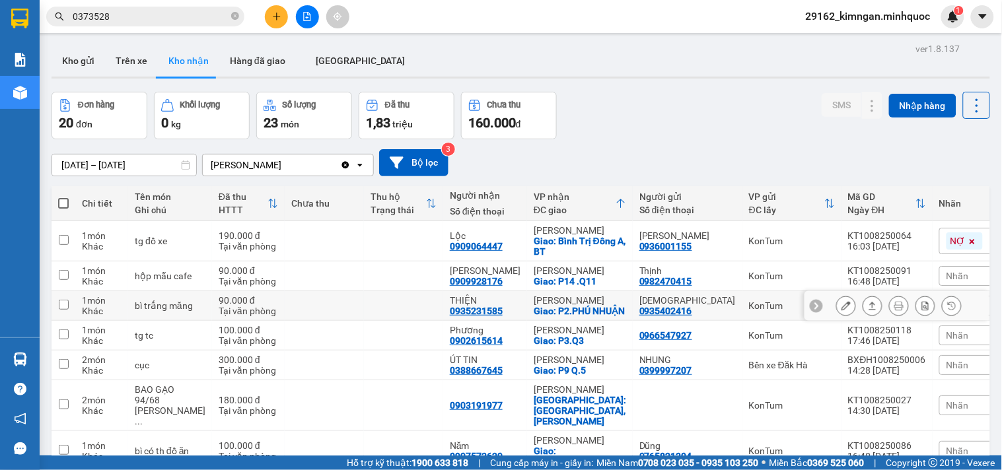
scroll to position [366, 0]
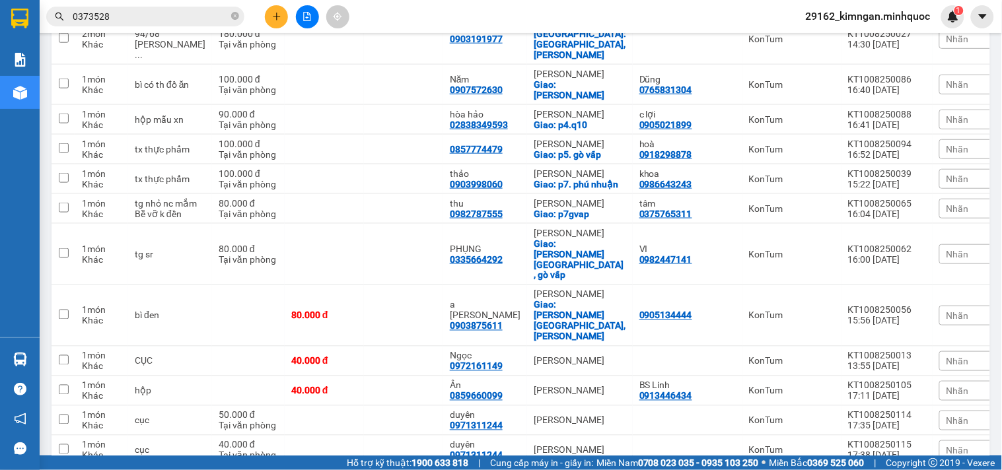
click at [208, 10] on input "0373528" at bounding box center [151, 16] width 156 height 15
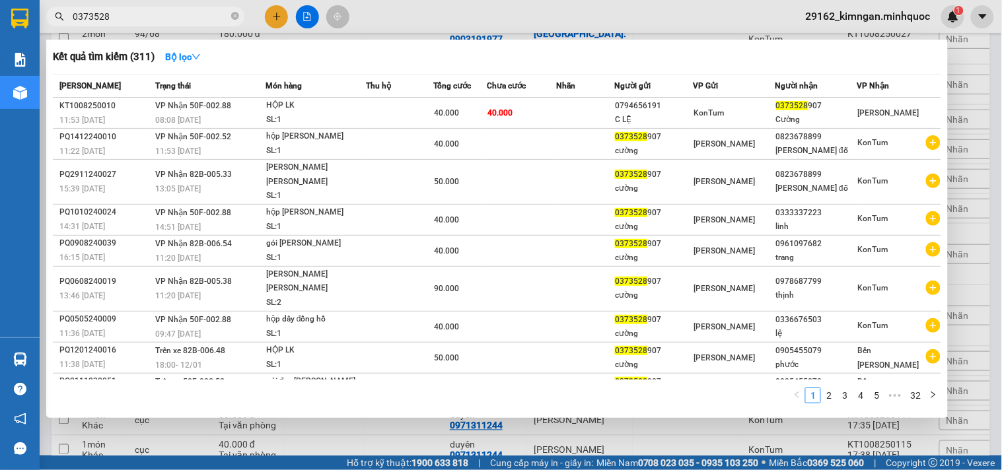
click at [208, 10] on input "0373528" at bounding box center [151, 16] width 156 height 15
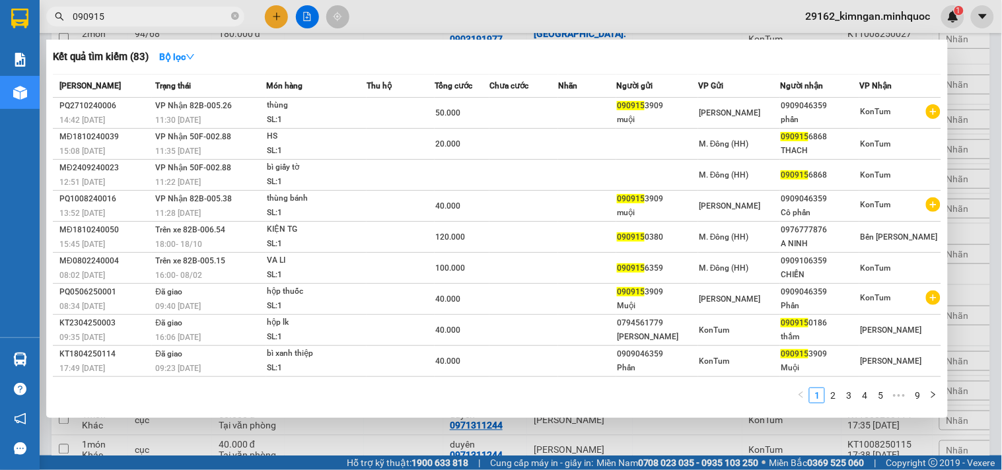
type input "090915"
click at [982, 102] on div at bounding box center [501, 235] width 1002 height 470
